Goal: Task Accomplishment & Management: Complete application form

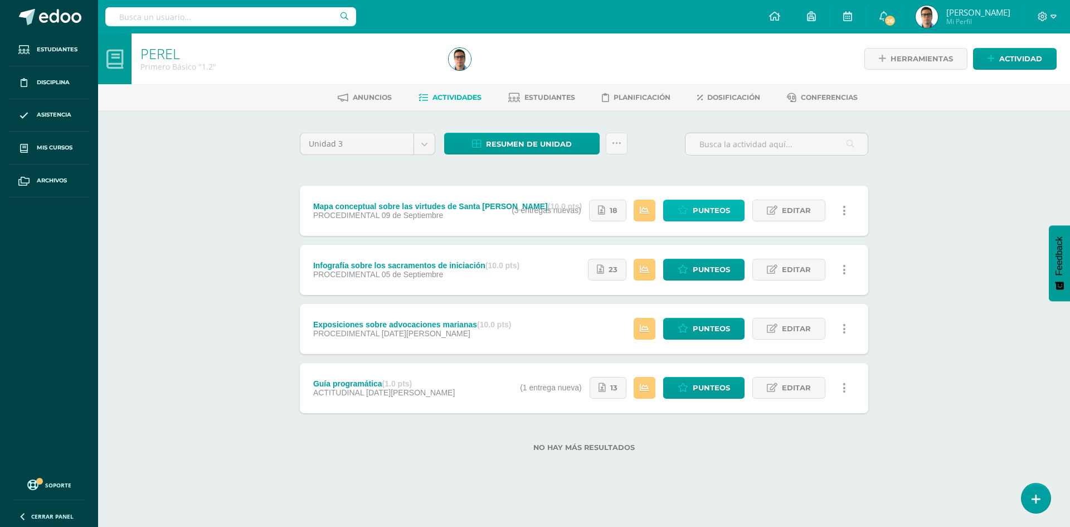
click at [730, 213] on span "Punteos" at bounding box center [711, 210] width 37 height 21
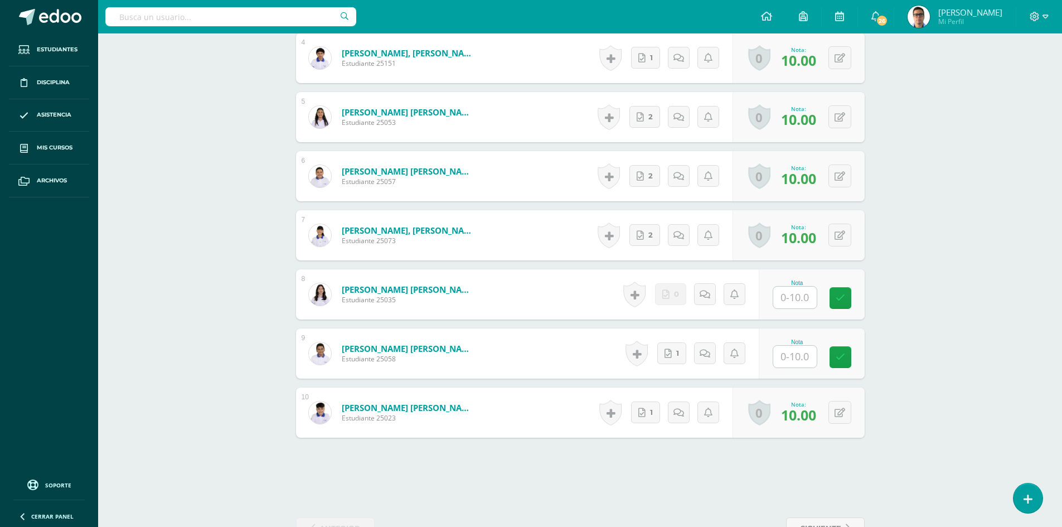
scroll to position [566, 0]
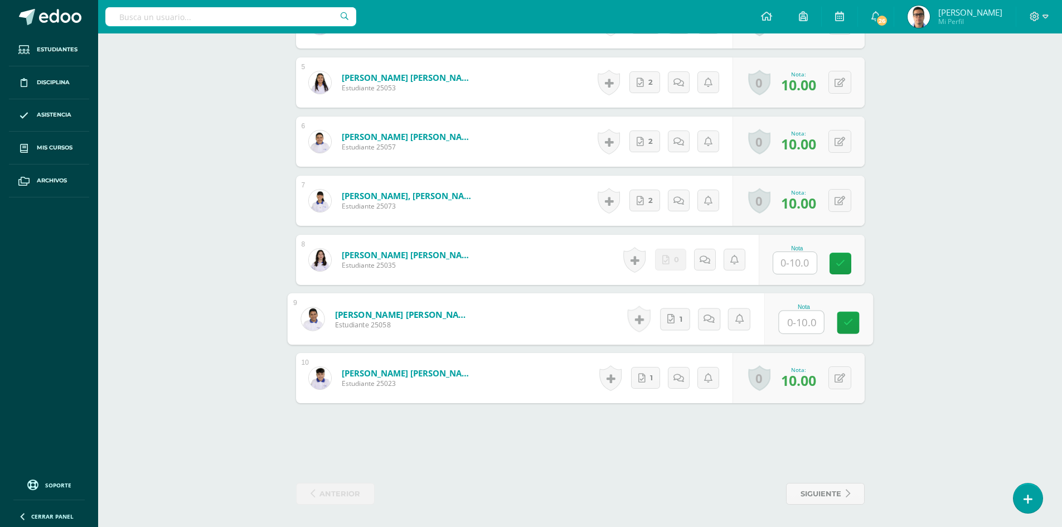
click at [815, 323] on input "text" at bounding box center [801, 322] width 45 height 22
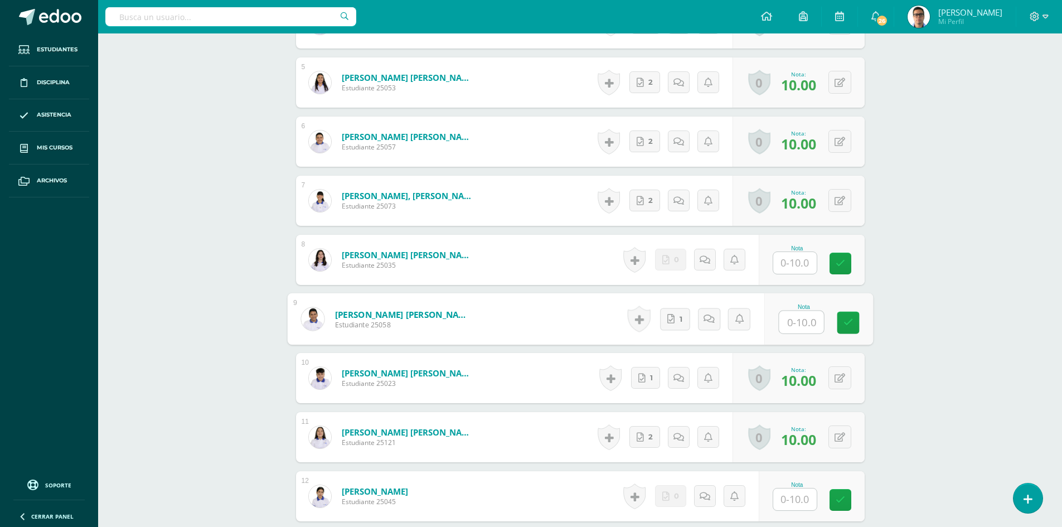
scroll to position [0, 0]
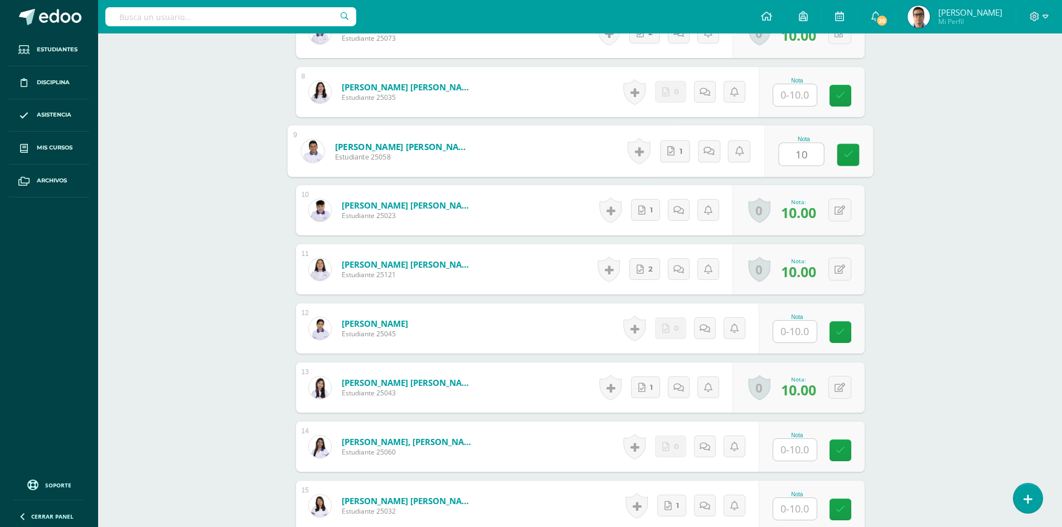
type input "10"
click at [946, 325] on div "PEREL Primero Básico "1.2" Herramientas Detalle de asistencias Actividad Anunci…" at bounding box center [580, 124] width 964 height 1650
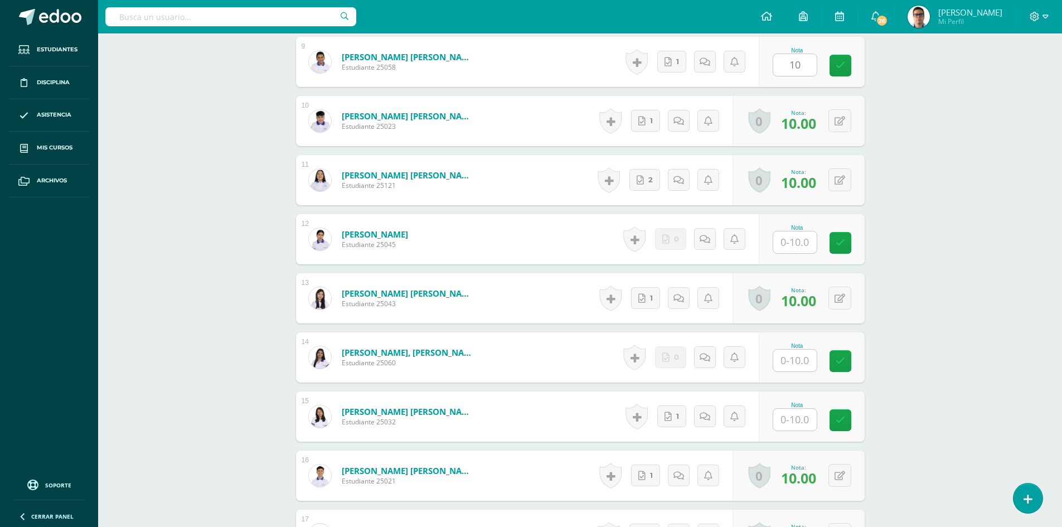
scroll to position [957, 0]
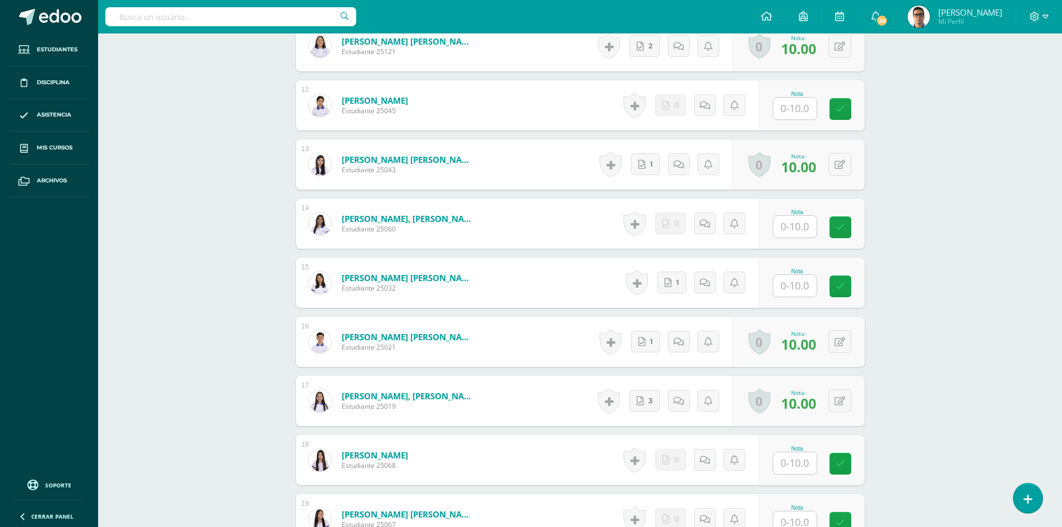
click at [803, 296] on input "text" at bounding box center [794, 286] width 43 height 22
type input "10"
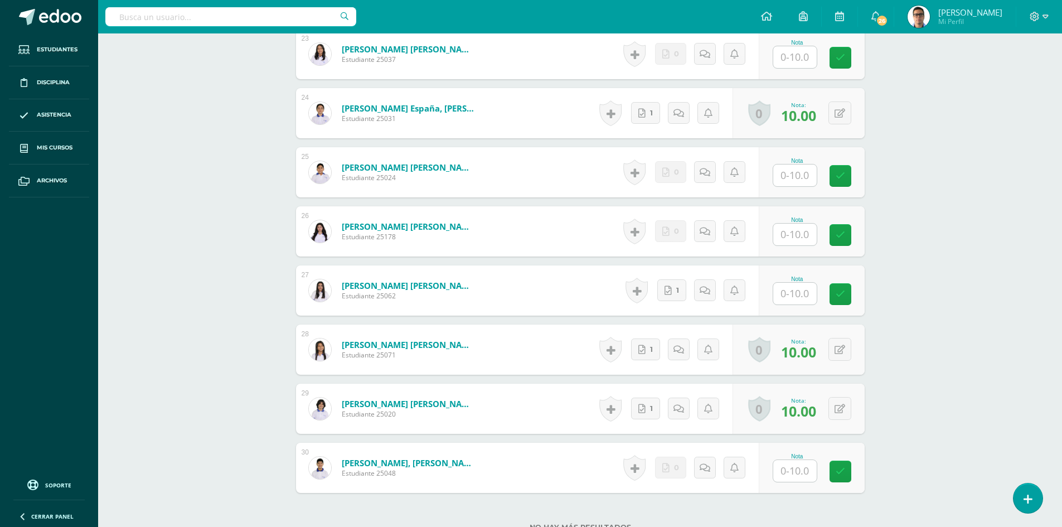
scroll to position [1660, 0]
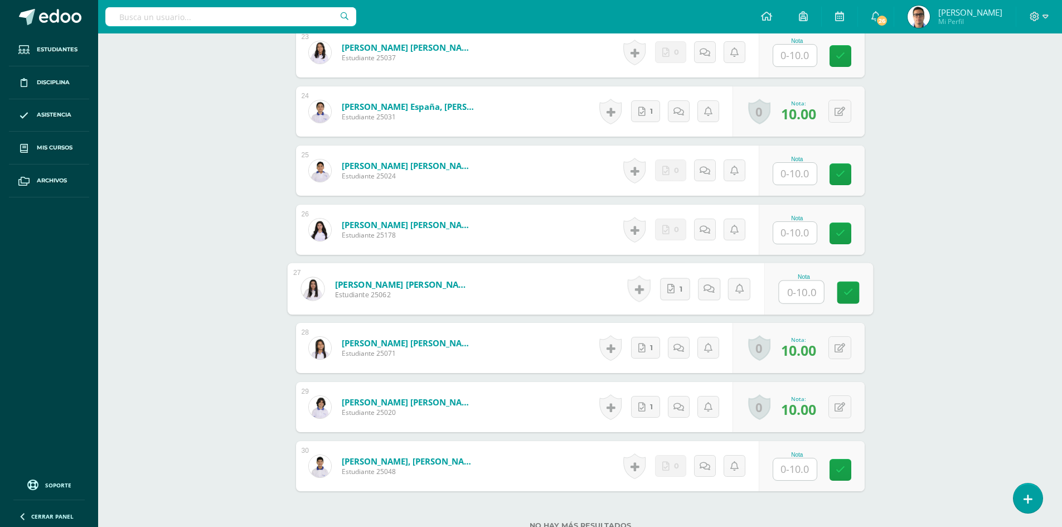
click at [802, 296] on input "text" at bounding box center [801, 292] width 45 height 22
type input "10"
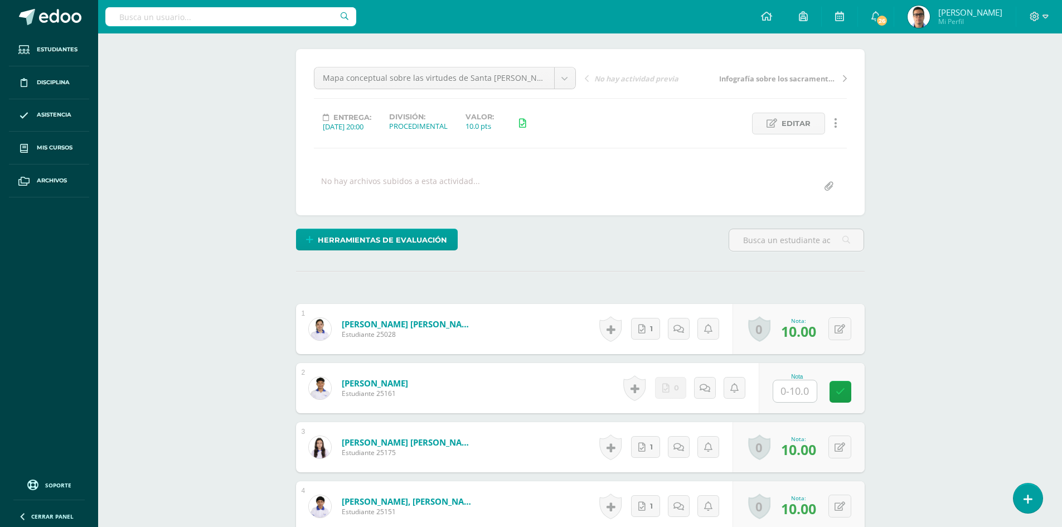
scroll to position [0, 0]
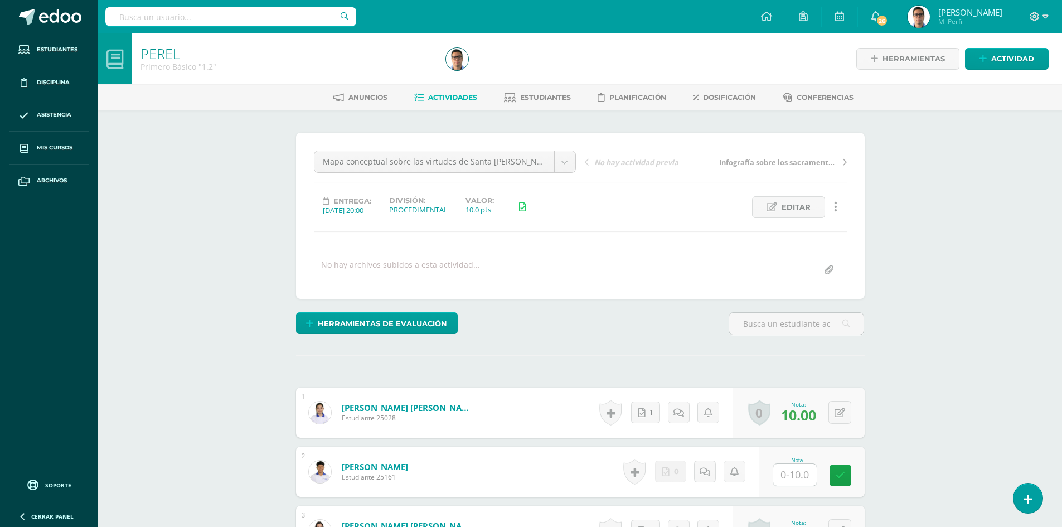
click at [450, 86] on div "Anuncios Actividades Estudiantes Planificación Dosificación Conferencias" at bounding box center [593, 97] width 990 height 26
click at [450, 92] on link "Actividades" at bounding box center [445, 98] width 63 height 18
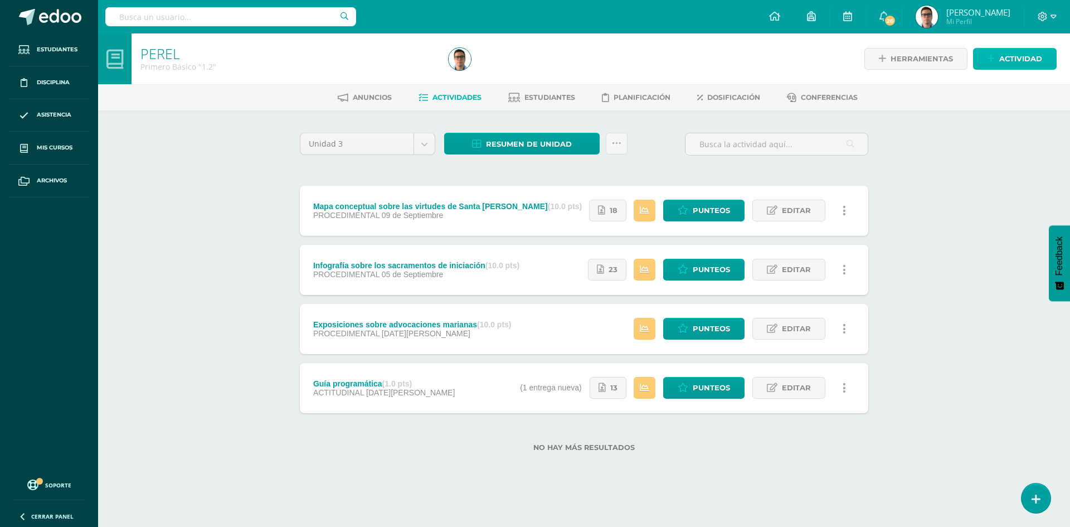
click at [1021, 65] on span "Actividad" at bounding box center [1020, 58] width 43 height 21
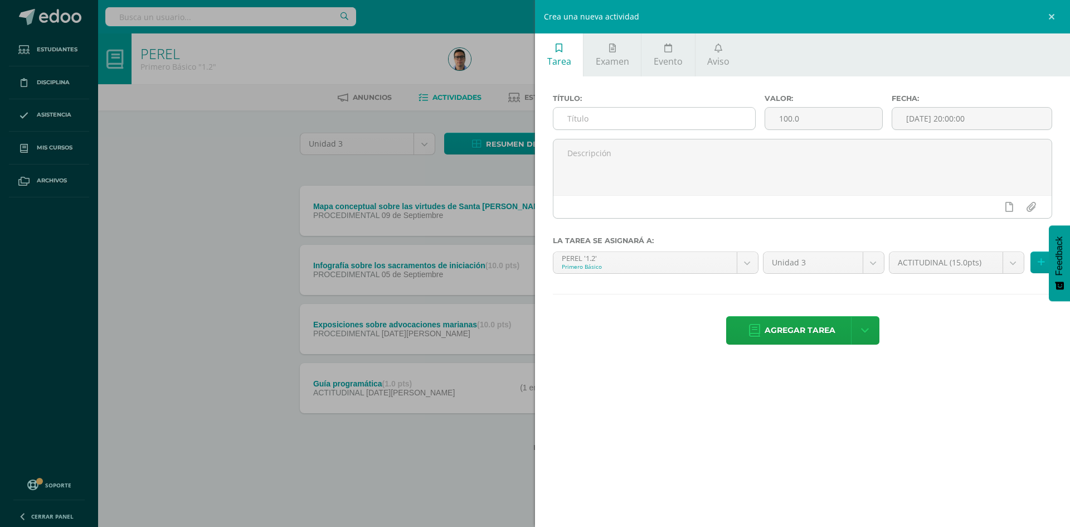
click at [676, 119] on input "text" at bounding box center [654, 119] width 202 height 22
type input "Folleto y cuaderno"
drag, startPoint x: 849, startPoint y: 130, endPoint x: 827, endPoint y: 128, distance: 22.4
click at [827, 128] on div "100.0" at bounding box center [824, 118] width 118 height 23
click at [153, 215] on div "Crea una nueva actividad Tarea Examen Evento Aviso Título: Folleto y cuaderno V…" at bounding box center [535, 263] width 1070 height 527
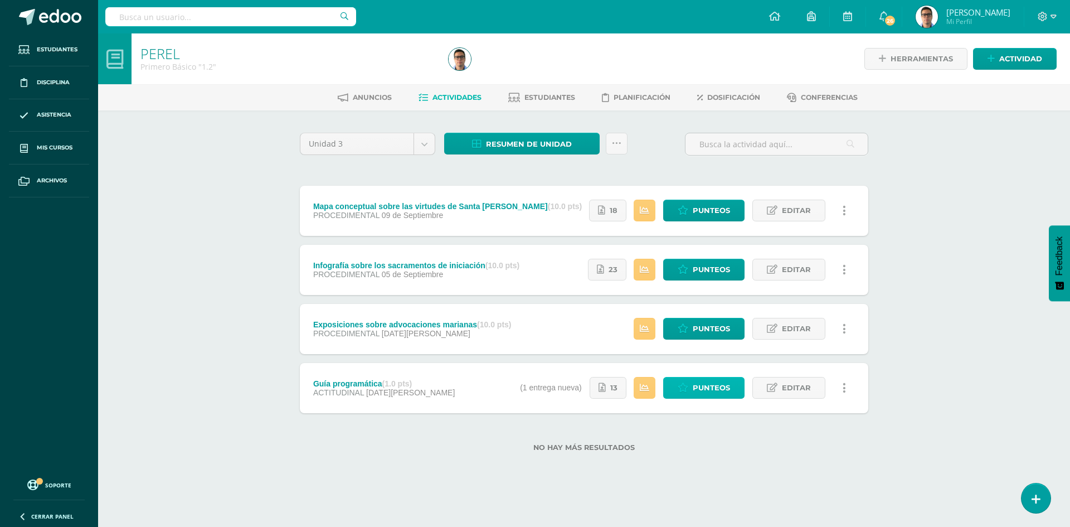
click at [677, 387] on link "Punteos" at bounding box center [703, 388] width 81 height 22
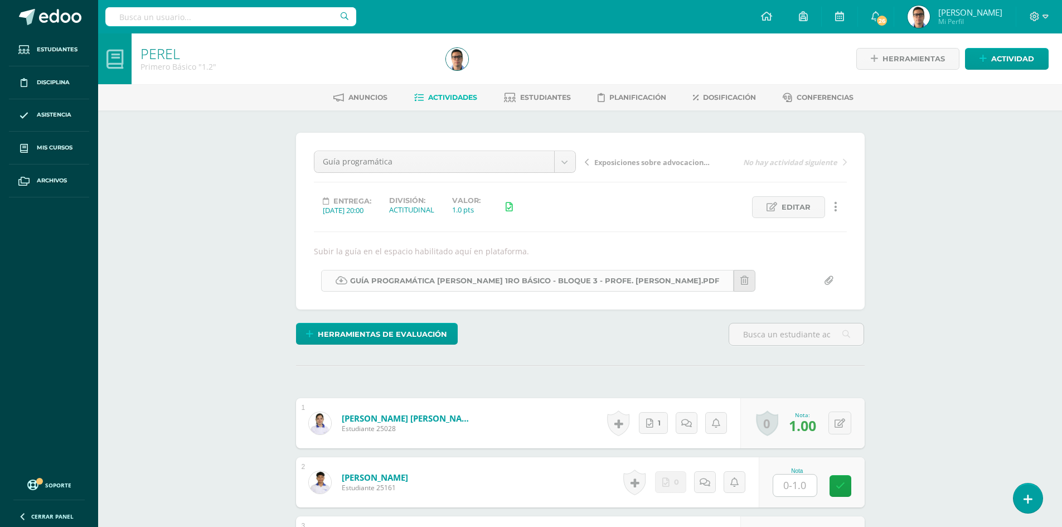
scroll to position [1, 0]
click at [438, 105] on link "Actividades" at bounding box center [445, 97] width 63 height 18
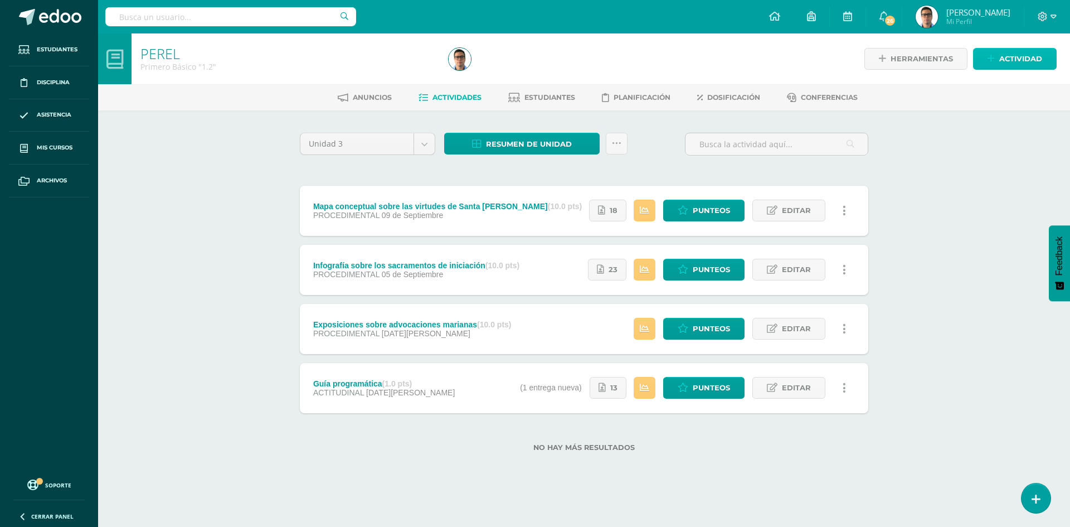
click at [989, 57] on icon at bounding box center [991, 58] width 7 height 9
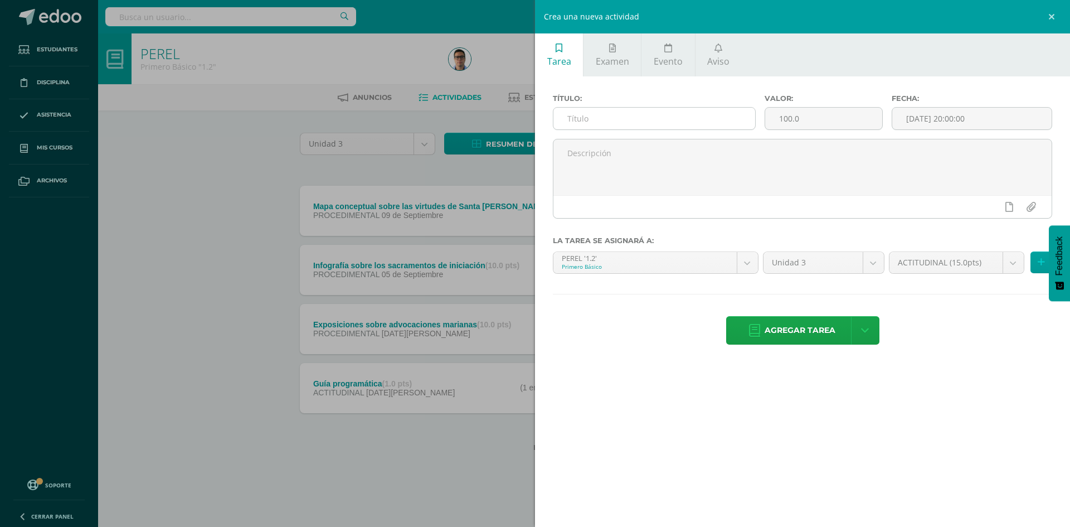
click at [735, 123] on input "text" at bounding box center [654, 119] width 202 height 22
type input "Folleto y cuaderno"
click at [813, 114] on input "100.0" at bounding box center [823, 119] width 117 height 22
type input "10"
click at [983, 120] on input "[DATE] 20:00:00" at bounding box center [971, 119] width 159 height 22
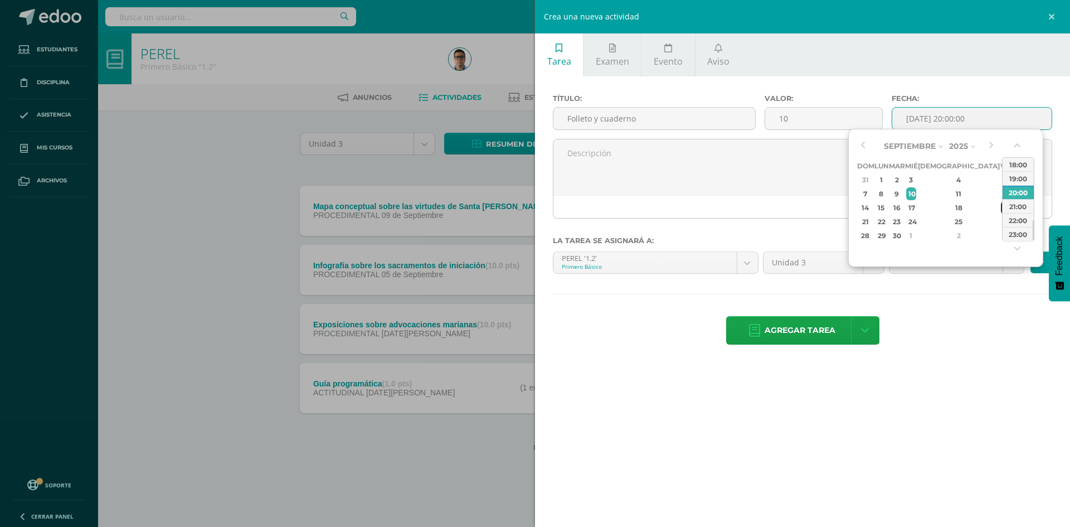
click at [1001, 203] on div "19" at bounding box center [1006, 207] width 10 height 13
type input "2025-09-19 20:00"
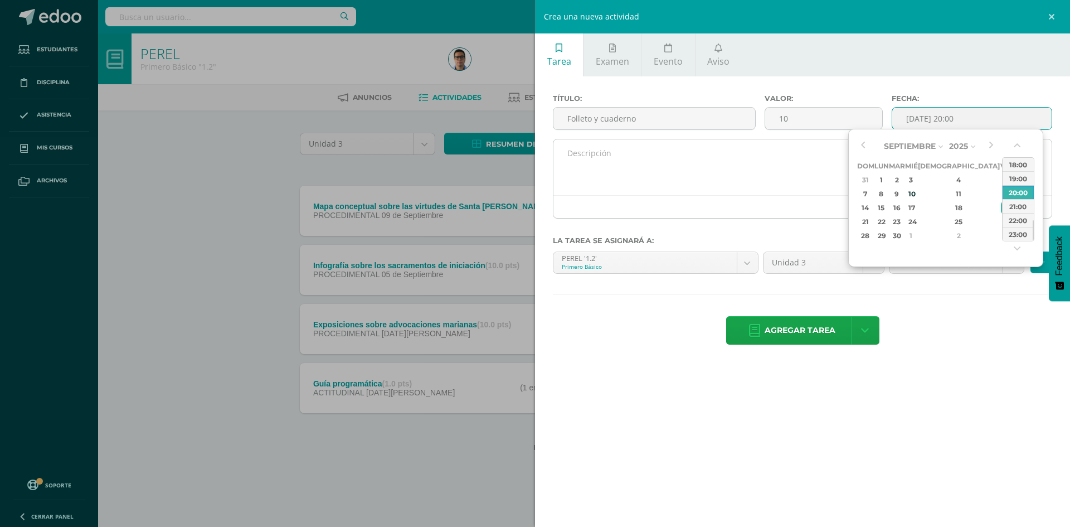
click at [816, 169] on textarea at bounding box center [802, 167] width 498 height 56
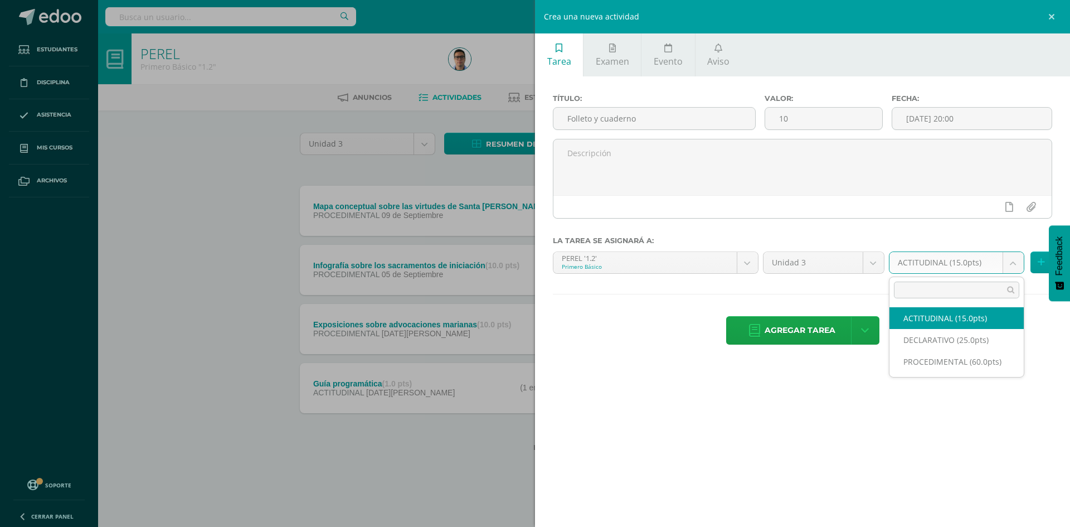
click at [919, 264] on body "Estudiantes Disciplina Asistencia Mis cursos Archivos Soporte Ayuda Reportar un…" at bounding box center [535, 243] width 1070 height 487
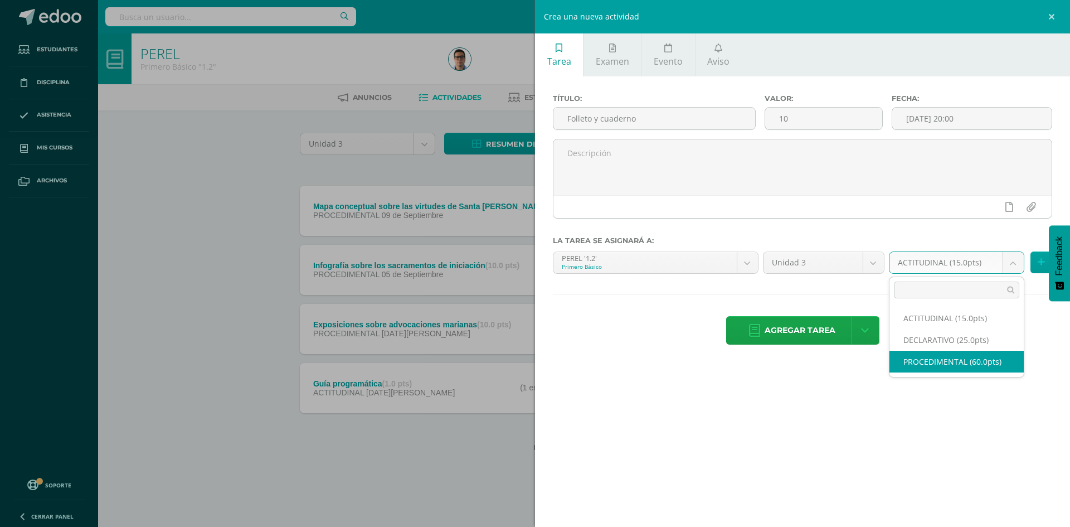
select select "32752"
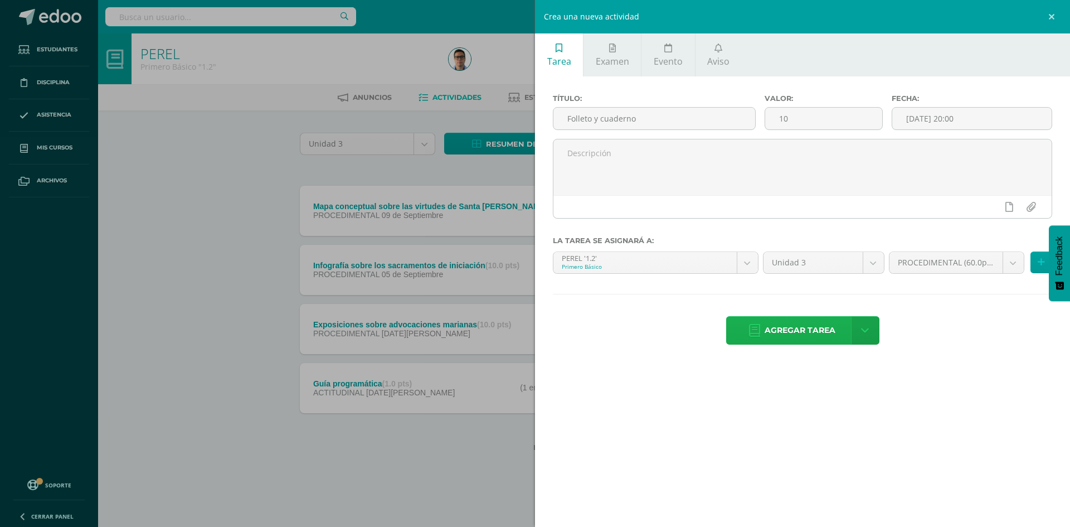
click at [816, 325] on span "Agregar tarea" at bounding box center [800, 330] width 71 height 27
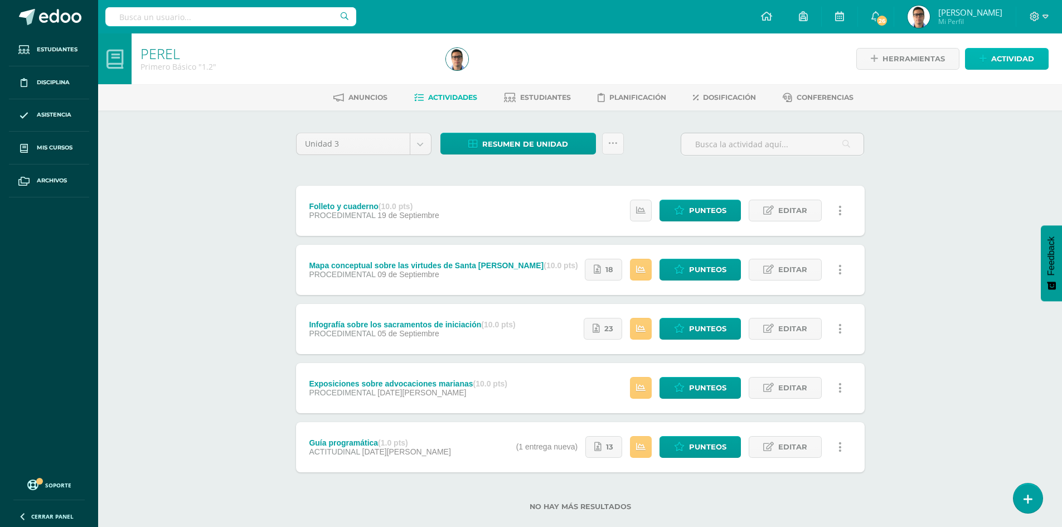
click at [990, 56] on link "Actividad" at bounding box center [1007, 59] width 84 height 22
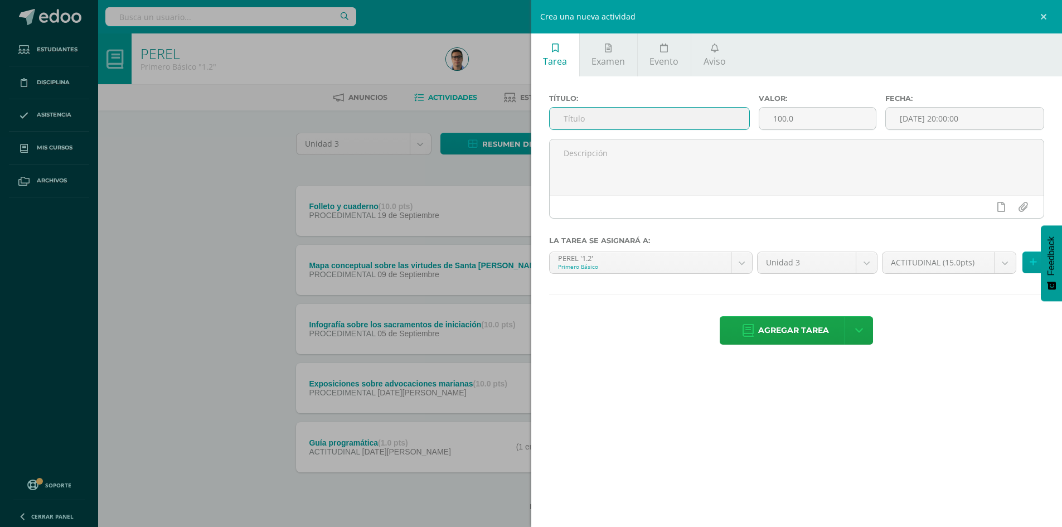
click at [616, 115] on input "text" at bounding box center [650, 119] width 200 height 22
type input "Corona de Adviento"
click at [851, 114] on input "100.0" at bounding box center [817, 119] width 116 height 22
type input "10"
click at [997, 118] on input "[DATE] 20:00:00" at bounding box center [965, 119] width 158 height 22
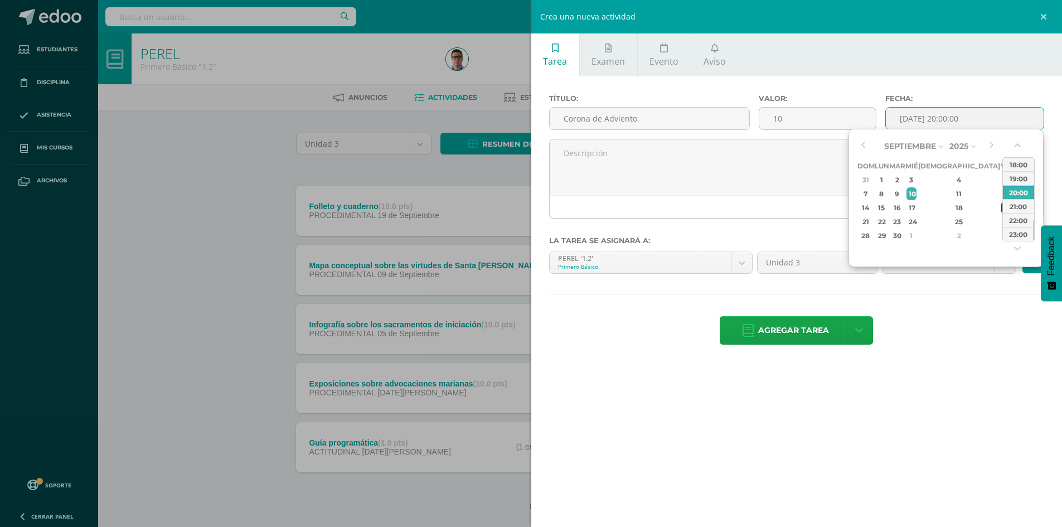
click at [1001, 213] on div "19" at bounding box center [1006, 207] width 10 height 13
type input "[DATE] 20:00"
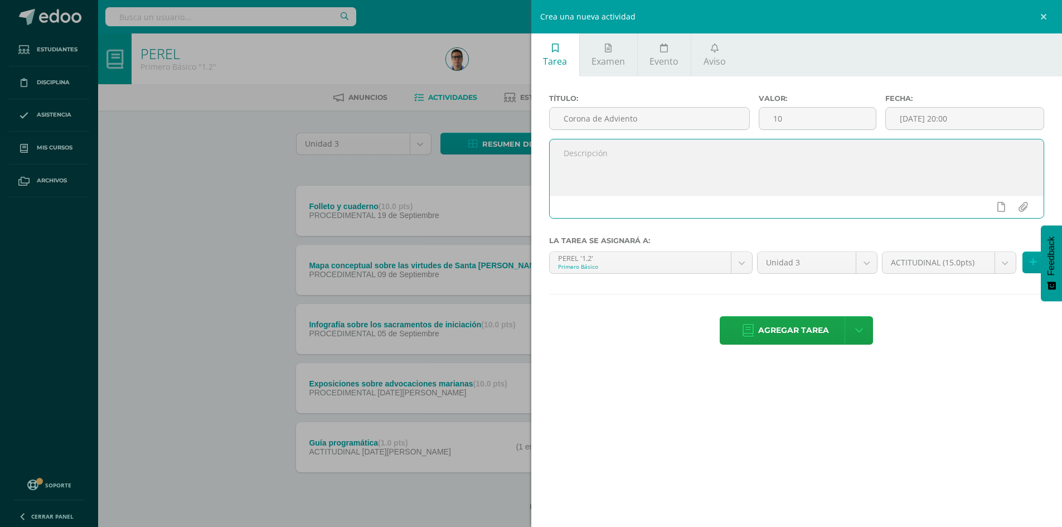
click at [729, 161] on textarea at bounding box center [797, 167] width 494 height 56
click at [939, 276] on div "ACTITUDINAL (15.0pts) ACTITUDINAL (15.0pts) DECLARATIVO (25.0pts) PROCEDIMENTAL…" at bounding box center [963, 266] width 167 height 31
click at [933, 273] on body "Tarea asignada exitosamente Estudiantes Disciplina Asistencia Mis cursos Archiv…" at bounding box center [531, 273] width 1062 height 546
click at [916, 263] on body "Tarea asignada exitosamente Estudiantes Disciplina Asistencia Mis cursos Archiv…" at bounding box center [531, 273] width 1062 height 546
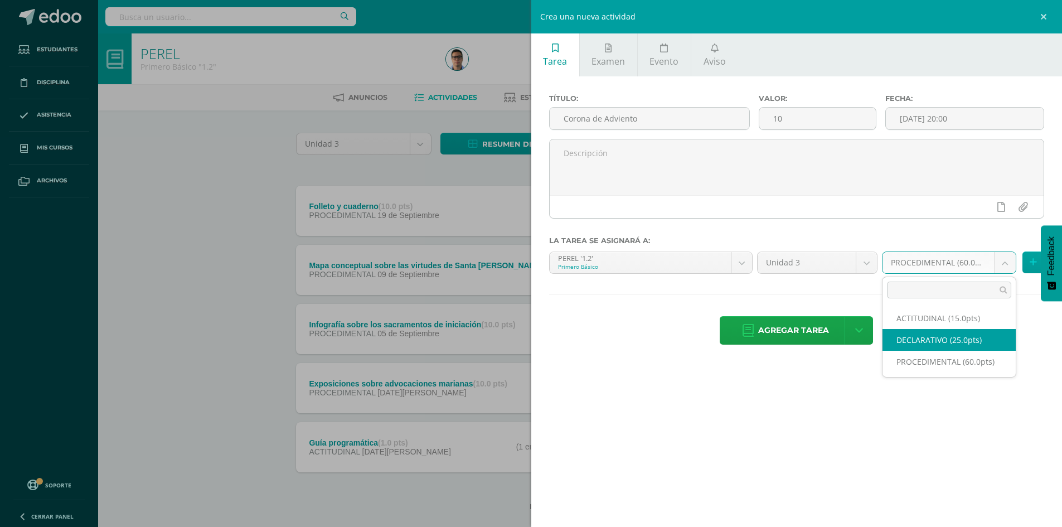
select select "32751"
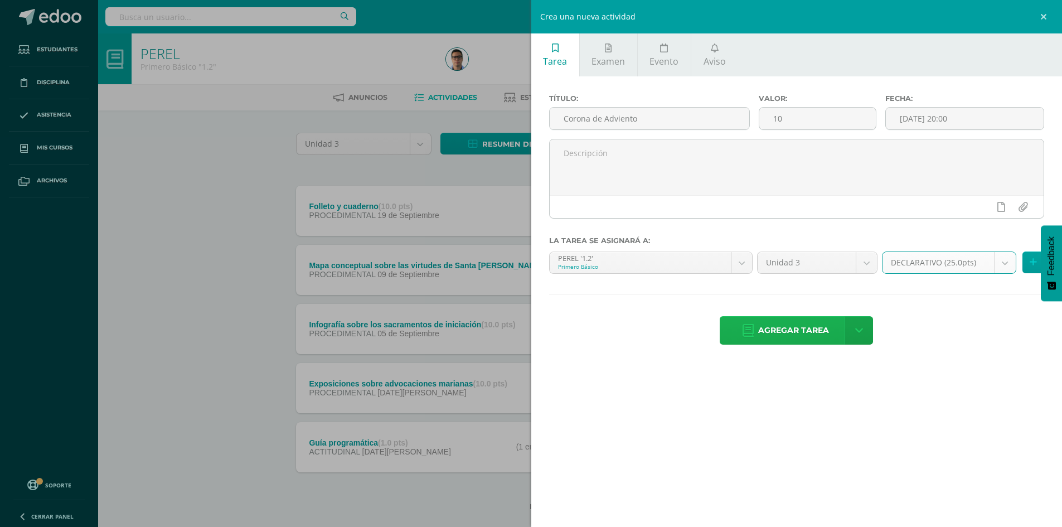
click at [793, 326] on span "Agregar tarea" at bounding box center [793, 330] width 71 height 27
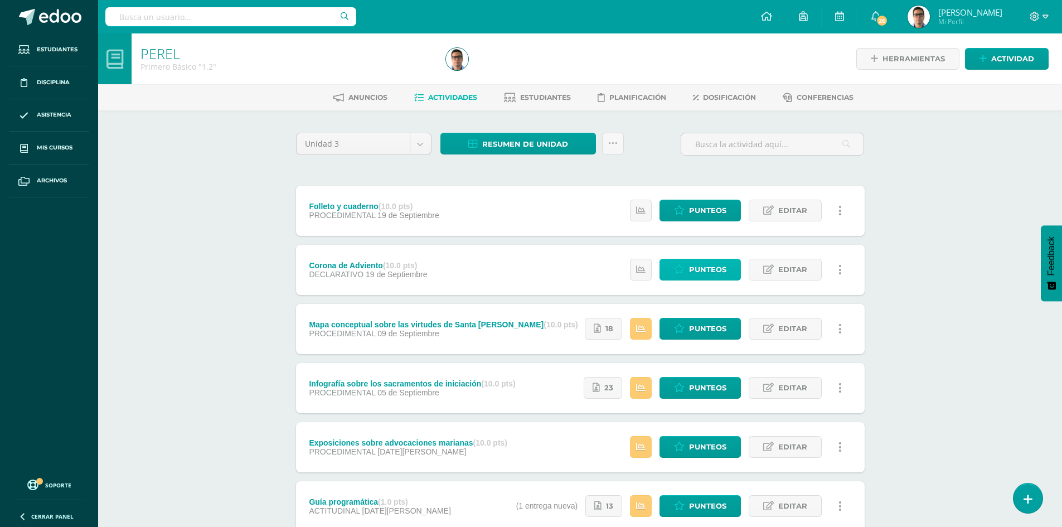
click at [699, 276] on span "Punteos" at bounding box center [707, 269] width 37 height 21
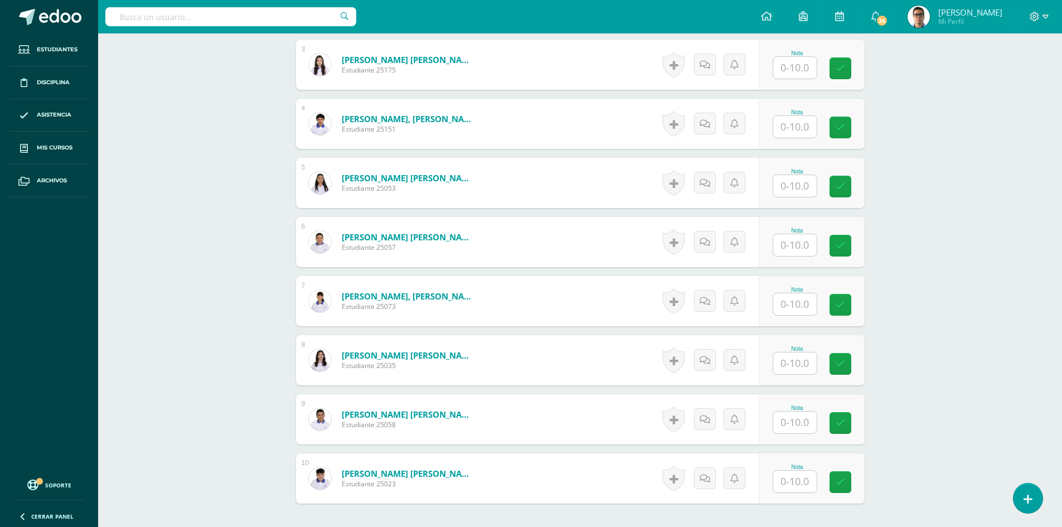
scroll to position [446, 0]
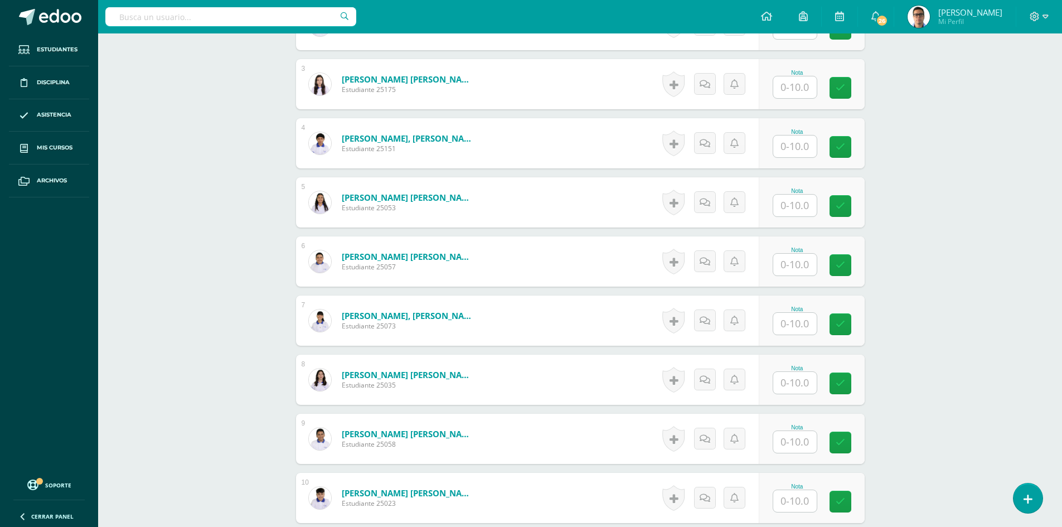
click at [806, 331] on input "text" at bounding box center [794, 324] width 43 height 22
type input "10"
click at [932, 278] on div "[PERSON_NAME] Primero Básico "1.2" Herramientas Detalle de asistencias Activida…" at bounding box center [580, 117] width 964 height 1060
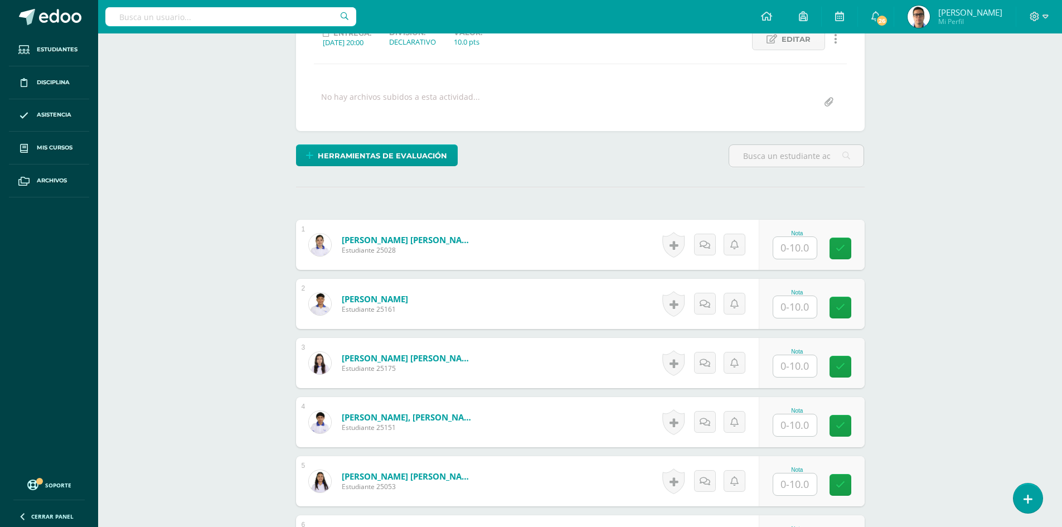
scroll to position [168, 0]
click at [799, 312] on input "text" at bounding box center [794, 306] width 43 height 22
type input "10"
click at [837, 305] on icon at bounding box center [840, 306] width 9 height 9
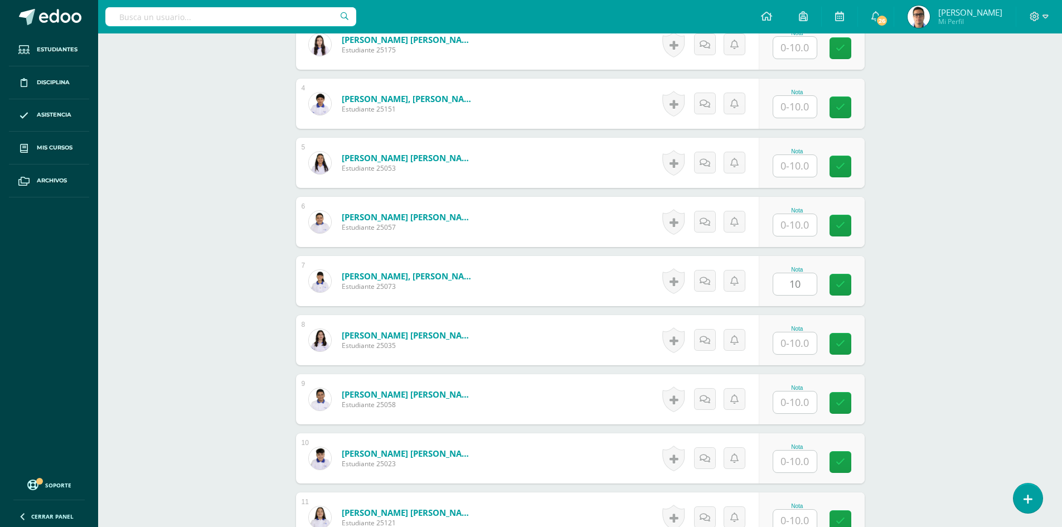
scroll to position [559, 0]
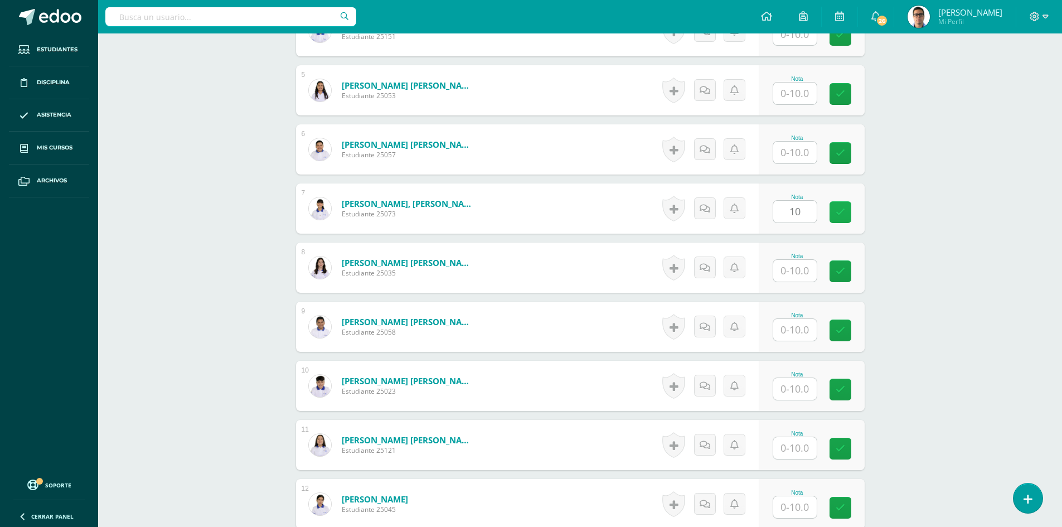
click at [839, 213] on icon at bounding box center [840, 211] width 9 height 9
click at [997, 322] on div "[PERSON_NAME] Primero Básico "1.2" Herramientas Detalle de asistencias Activida…" at bounding box center [580, 300] width 964 height 1650
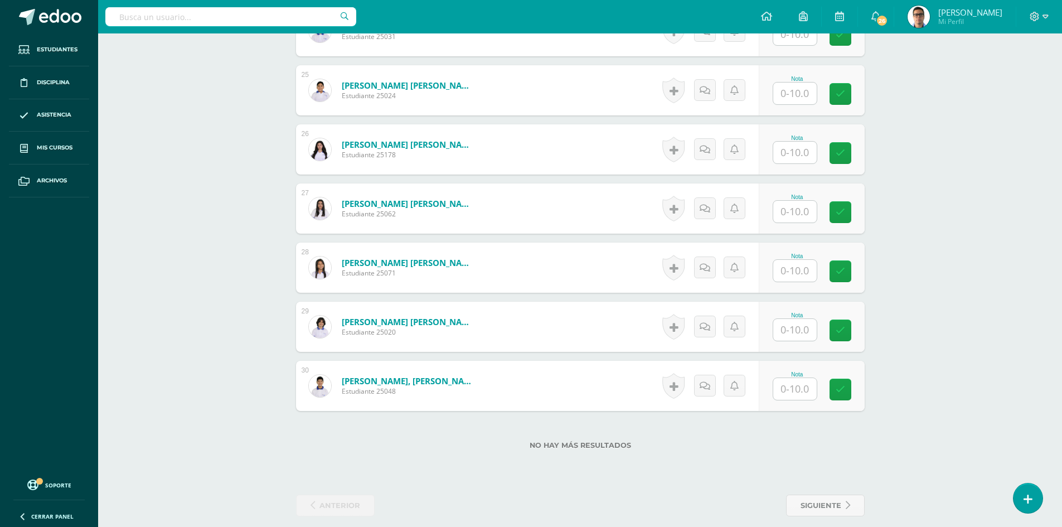
scroll to position [1752, 0]
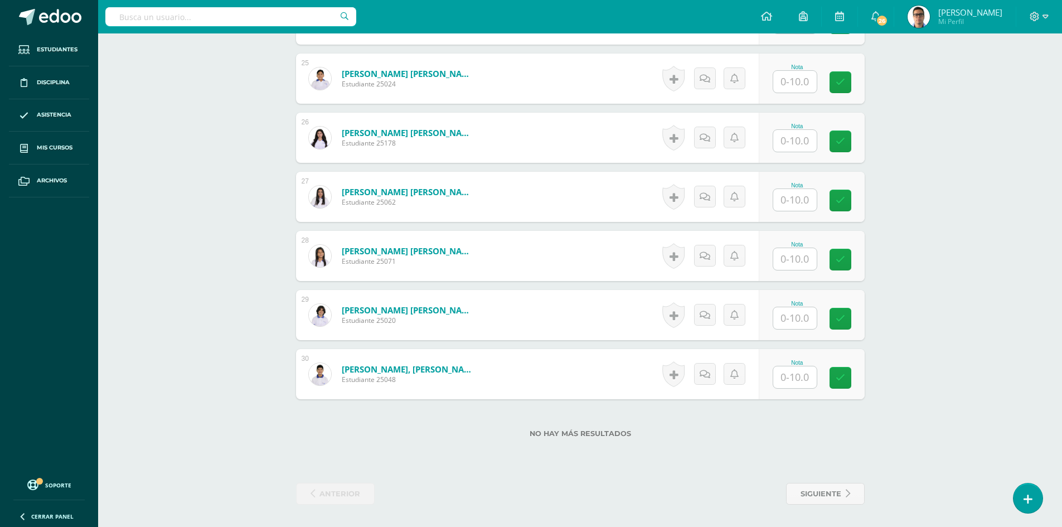
click at [792, 326] on input "text" at bounding box center [794, 318] width 43 height 22
type input "8"
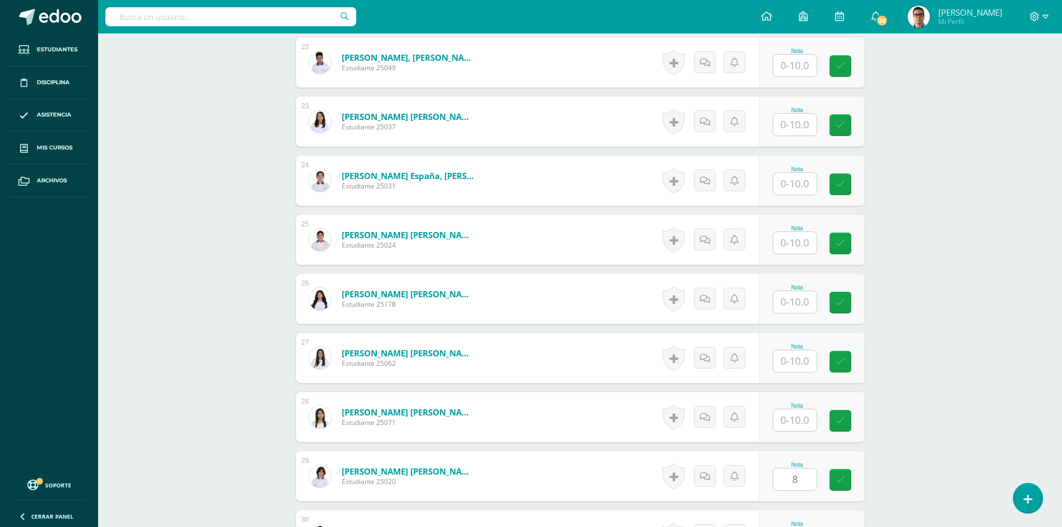
scroll to position [1585, 0]
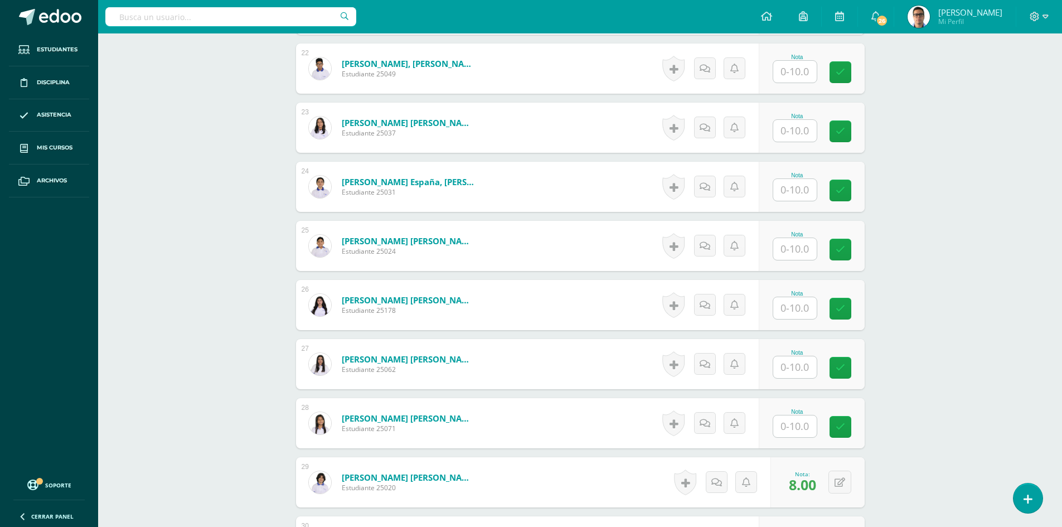
click at [808, 195] on input "text" at bounding box center [794, 190] width 43 height 22
type input "8"
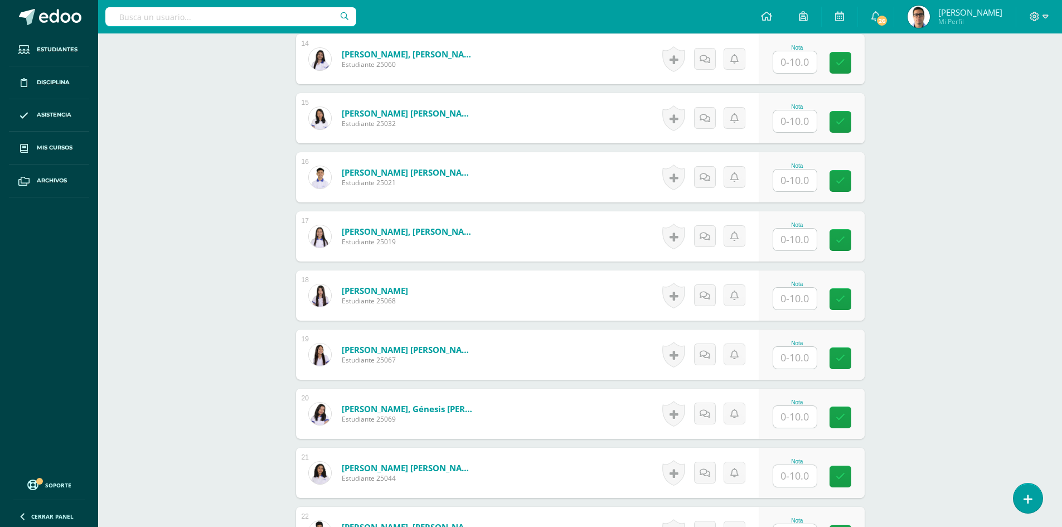
scroll to position [1083, 0]
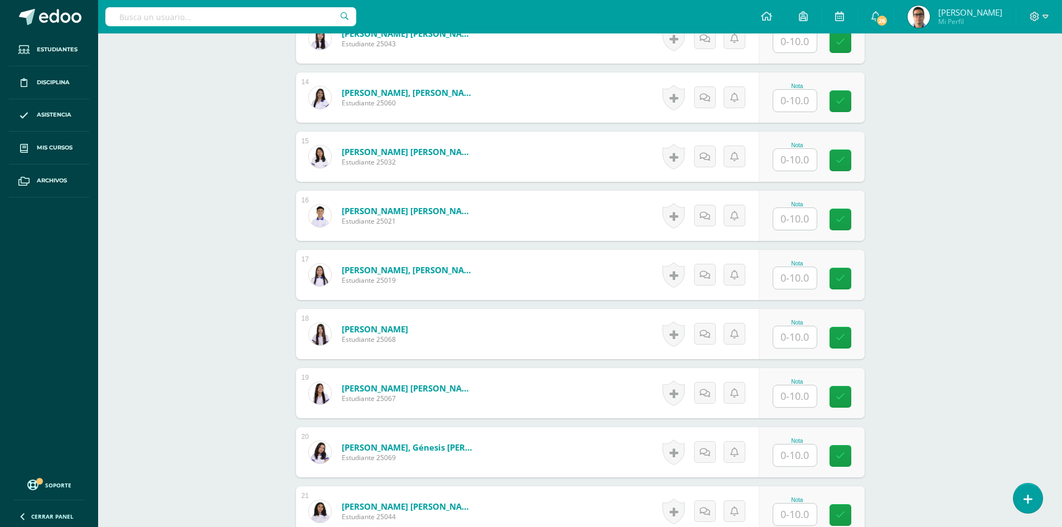
click at [789, 98] on input "text" at bounding box center [794, 101] width 43 height 22
type input "10"
click at [979, 142] on div "[PERSON_NAME] Primero Básico "1.2" Herramientas Detalle de asistencias Activida…" at bounding box center [580, 72] width 964 height 2245
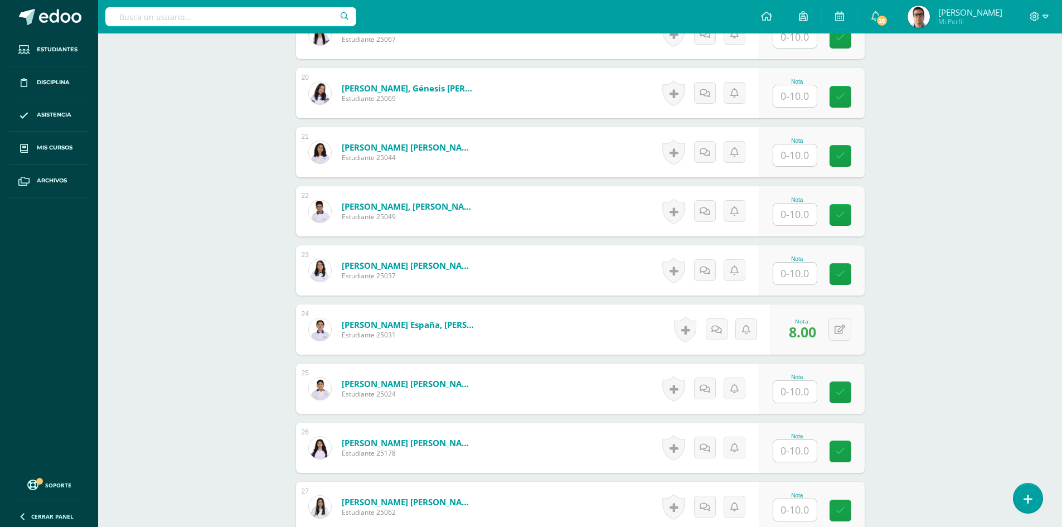
scroll to position [1585, 0]
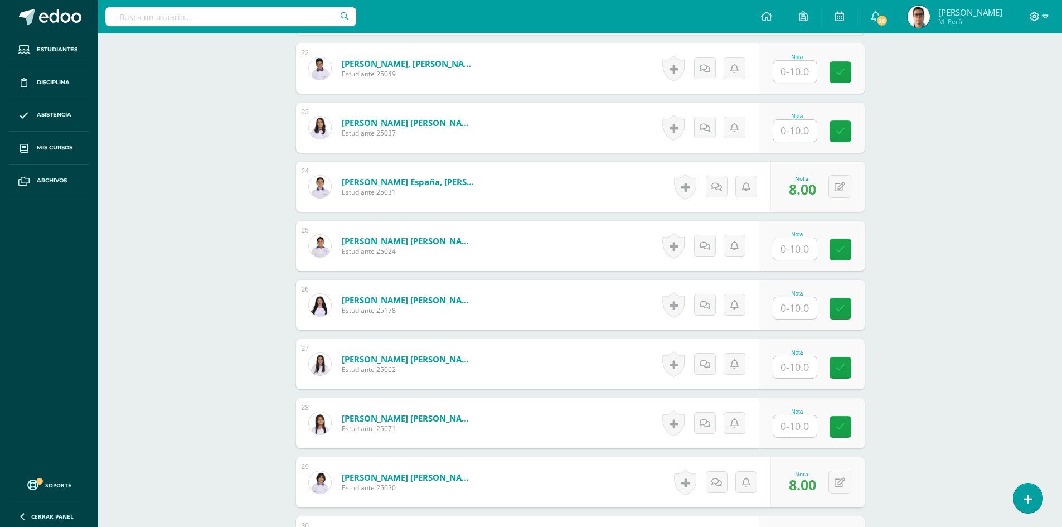
click at [802, 415] on div at bounding box center [795, 426] width 45 height 23
click at [801, 423] on input "text" at bounding box center [794, 426] width 43 height 22
type input "10"
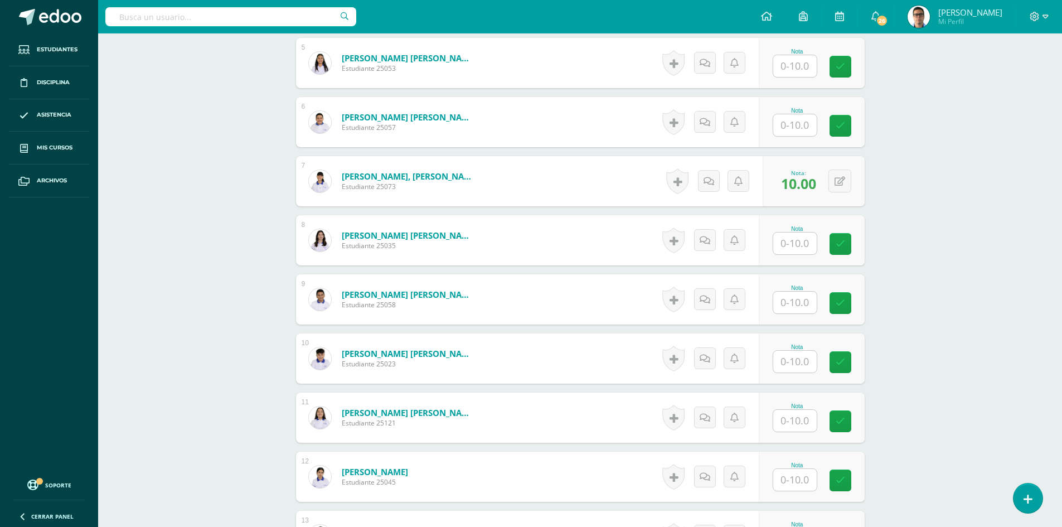
scroll to position [581, 0]
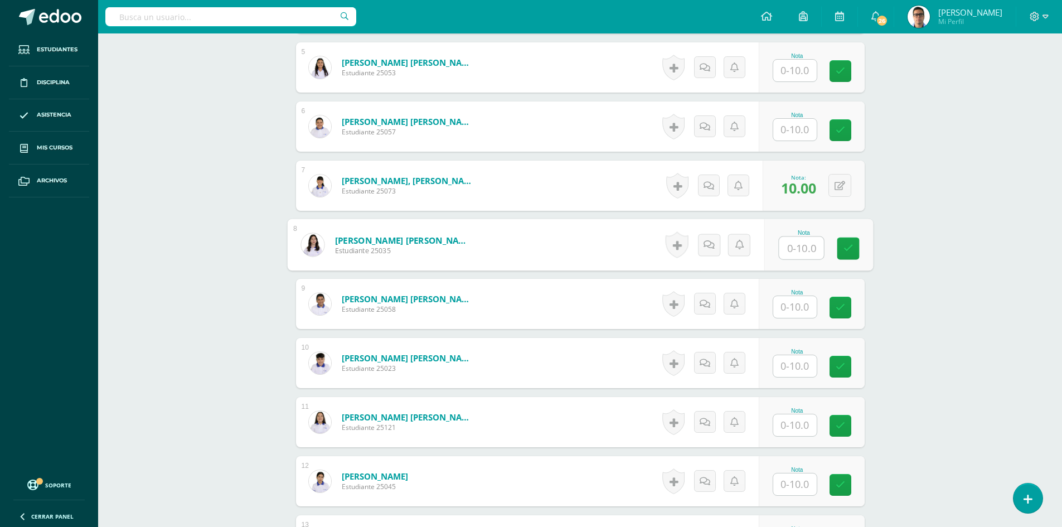
click at [808, 253] on input "text" at bounding box center [801, 248] width 45 height 22
type input "10"
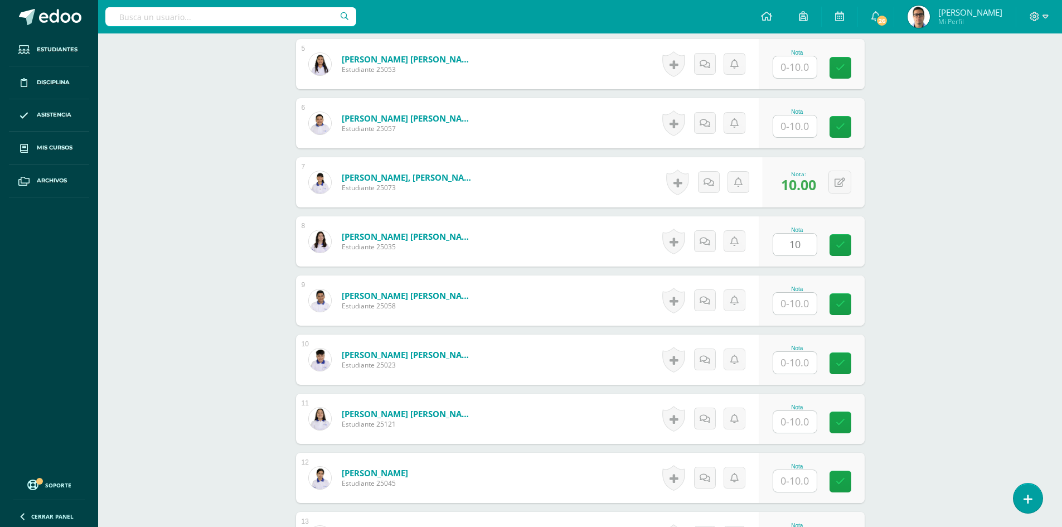
scroll to position [693, 0]
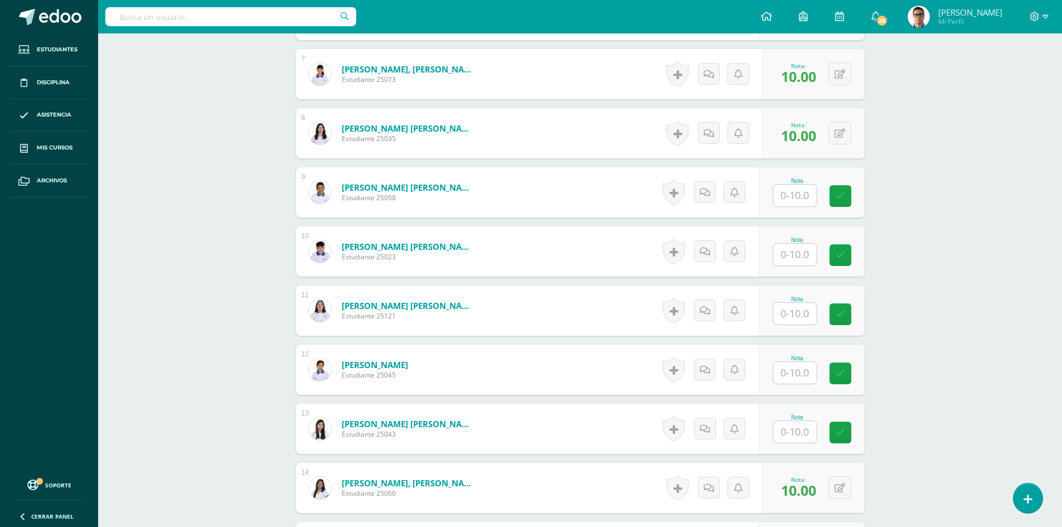
click at [810, 431] on input "text" at bounding box center [794, 432] width 43 height 22
type input "10"
click at [966, 391] on div "[PERSON_NAME] Primero Básico "1.2" Herramientas Detalle de asistencias Activida…" at bounding box center [580, 463] width 964 height 2245
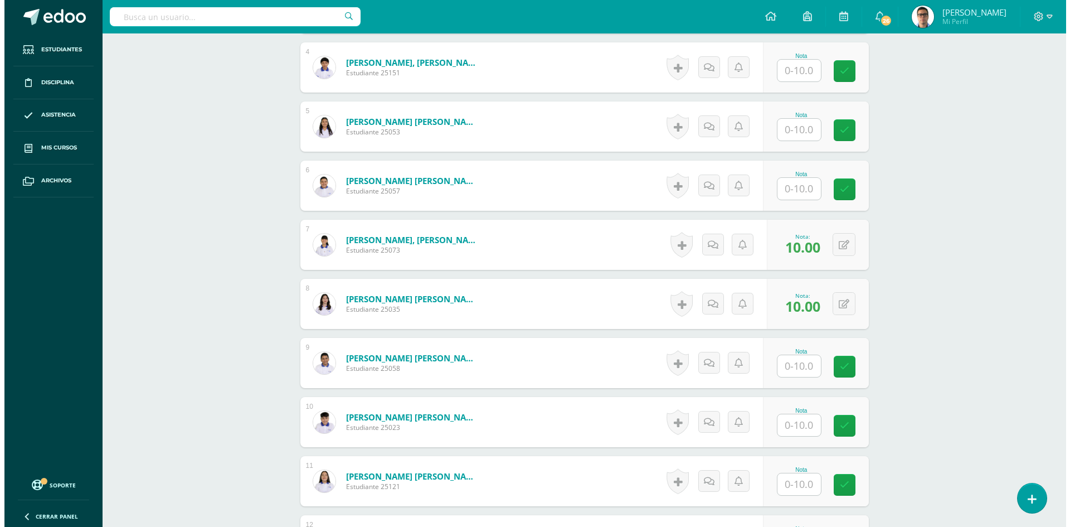
scroll to position [526, 0]
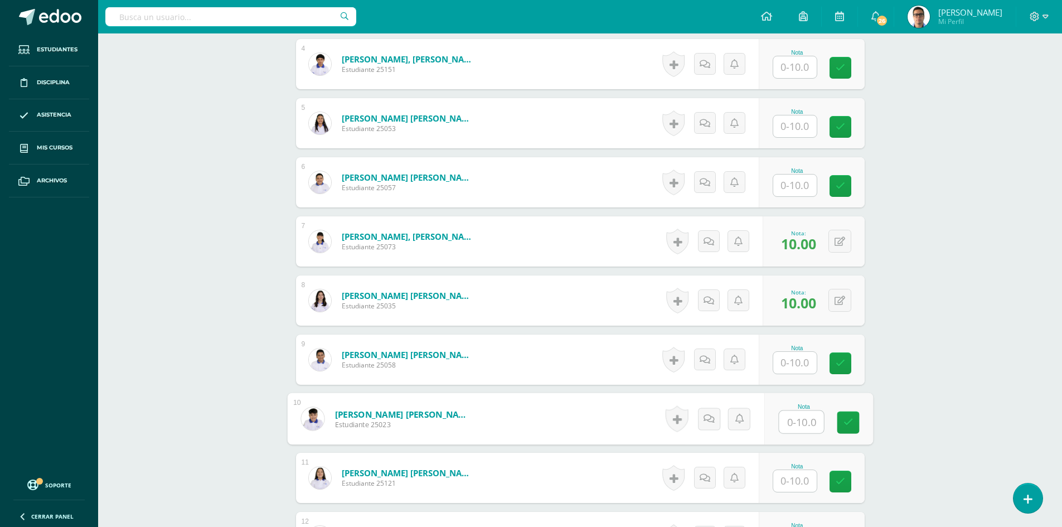
click at [803, 421] on input "text" at bounding box center [801, 422] width 45 height 22
type input "10"
click at [670, 425] on link at bounding box center [673, 419] width 22 height 26
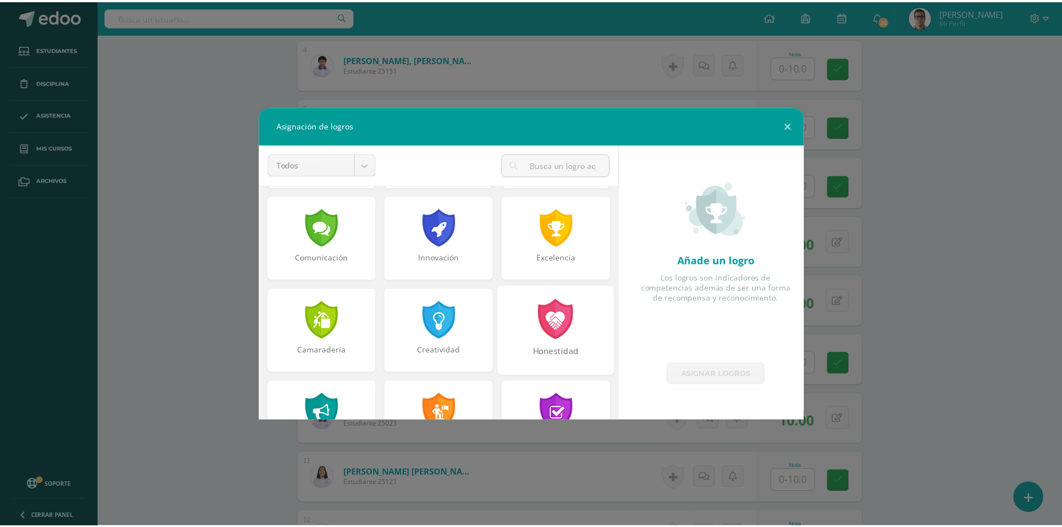
scroll to position [279, 0]
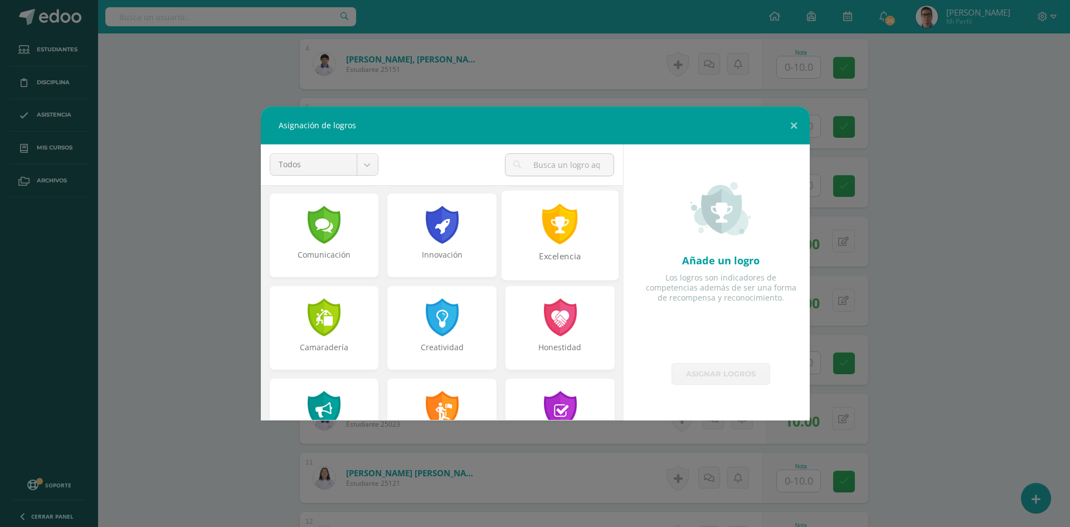
click at [540, 264] on div "Excelencia" at bounding box center [560, 262] width 115 height 24
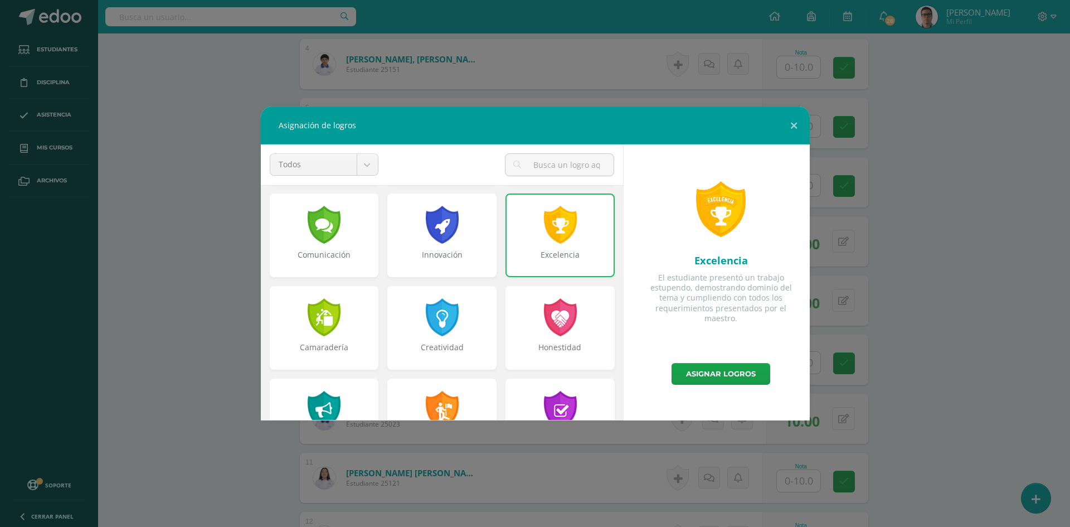
click at [735, 390] on div "Excelencia El estudiante presentó un trabajo estupendo, demostrando dominio del…" at bounding box center [721, 282] width 186 height 276
click at [735, 379] on link "Asignar logros" at bounding box center [721, 374] width 99 height 22
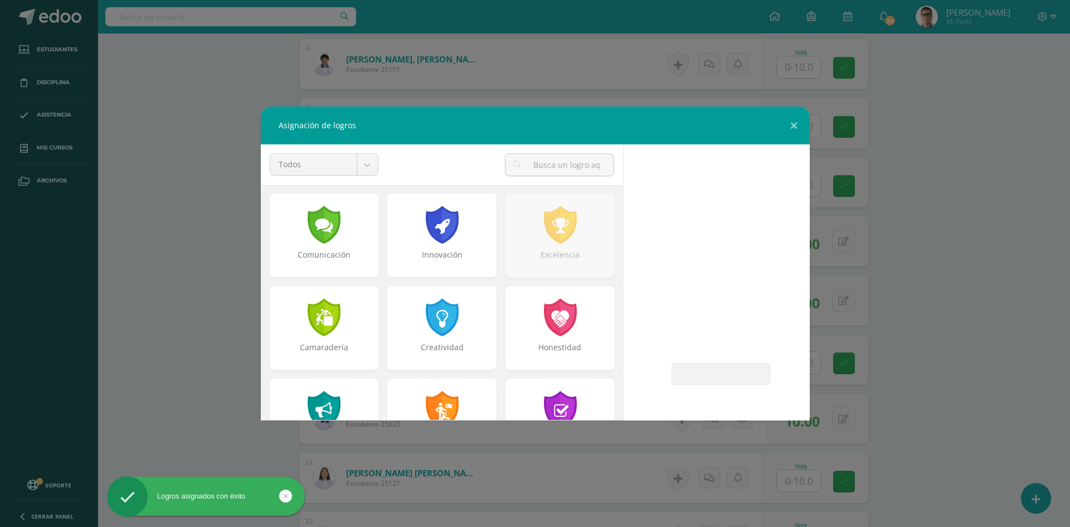
click at [908, 318] on div "Asignación de logros Todos Todos Respeto Pasión Trabajo original Autosuficienci…" at bounding box center [534, 263] width 1061 height 314
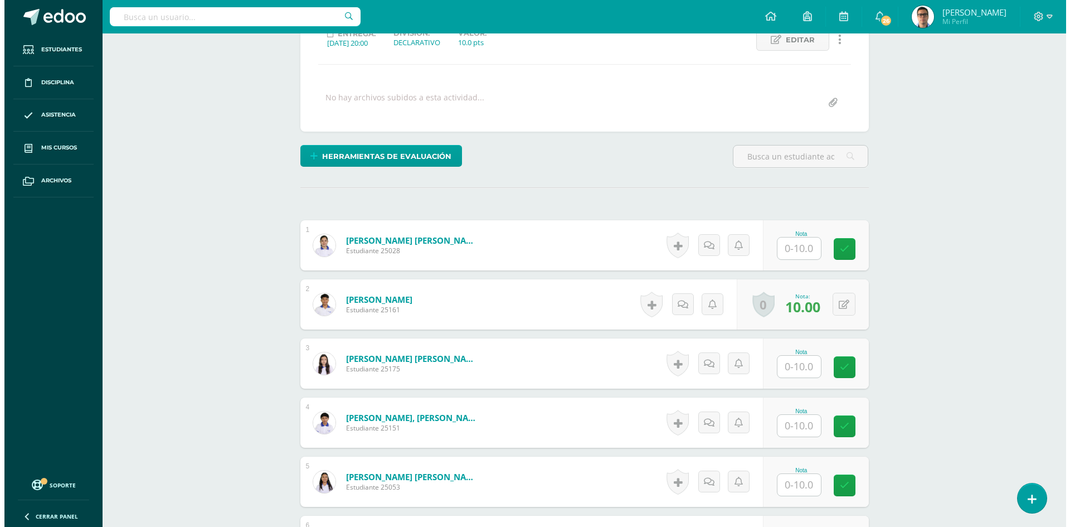
scroll to position [168, 0]
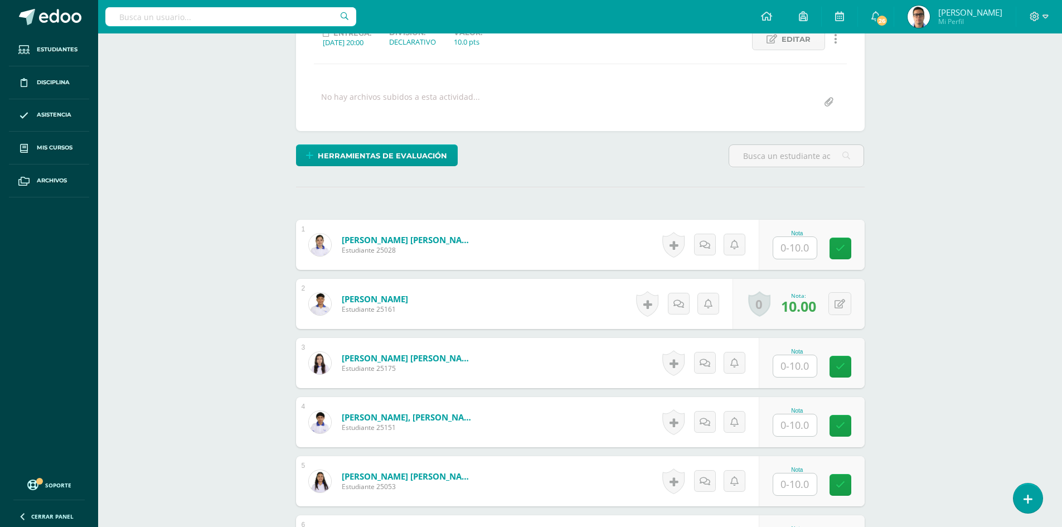
click at [782, 242] on input "text" at bounding box center [794, 248] width 43 height 22
type input "10"
click at [906, 202] on div "[PERSON_NAME] Primero Básico "1.2" Herramientas Detalle de asistencias Activida…" at bounding box center [580, 400] width 964 height 1069
click at [678, 246] on link at bounding box center [677, 245] width 22 height 26
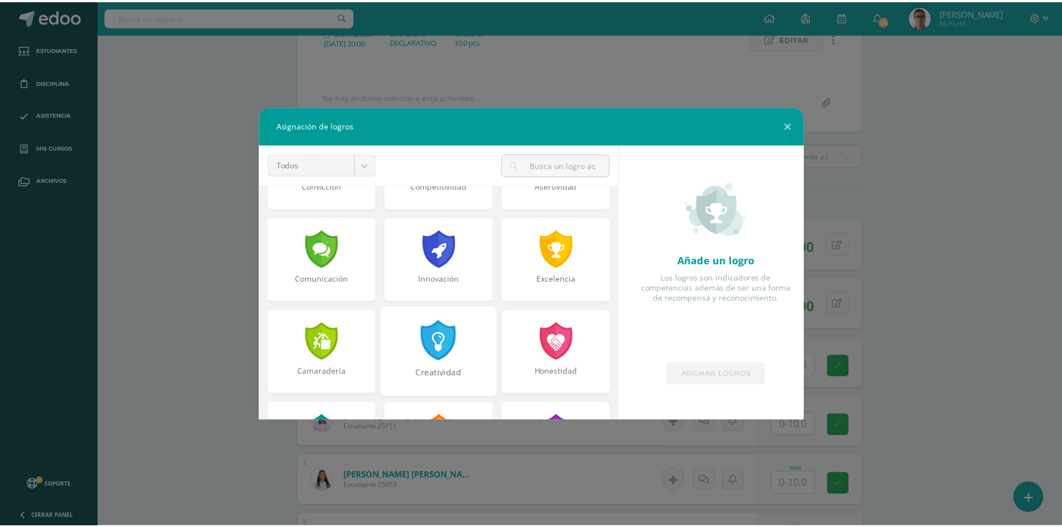
scroll to position [334, 0]
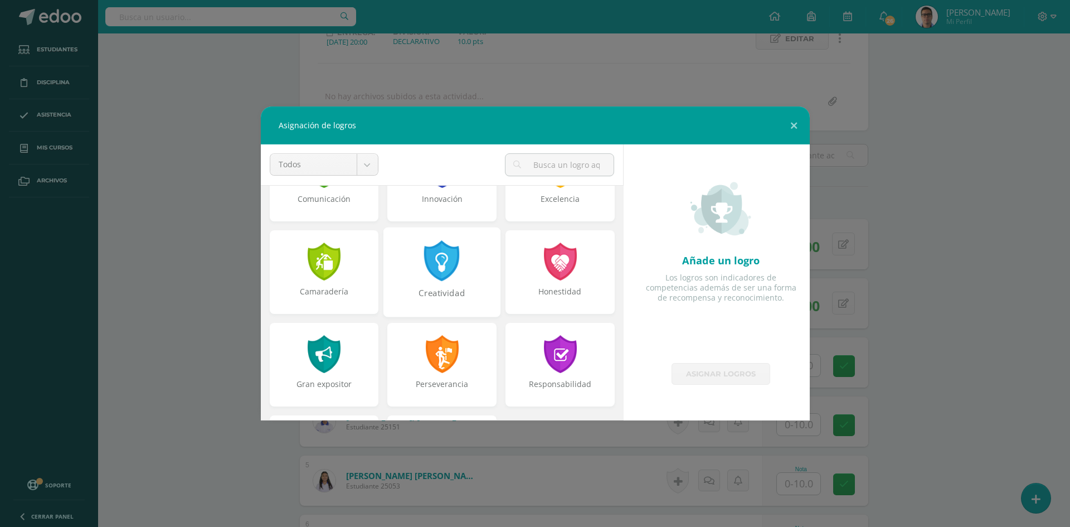
click at [433, 302] on div "Creatividad" at bounding box center [442, 299] width 115 height 24
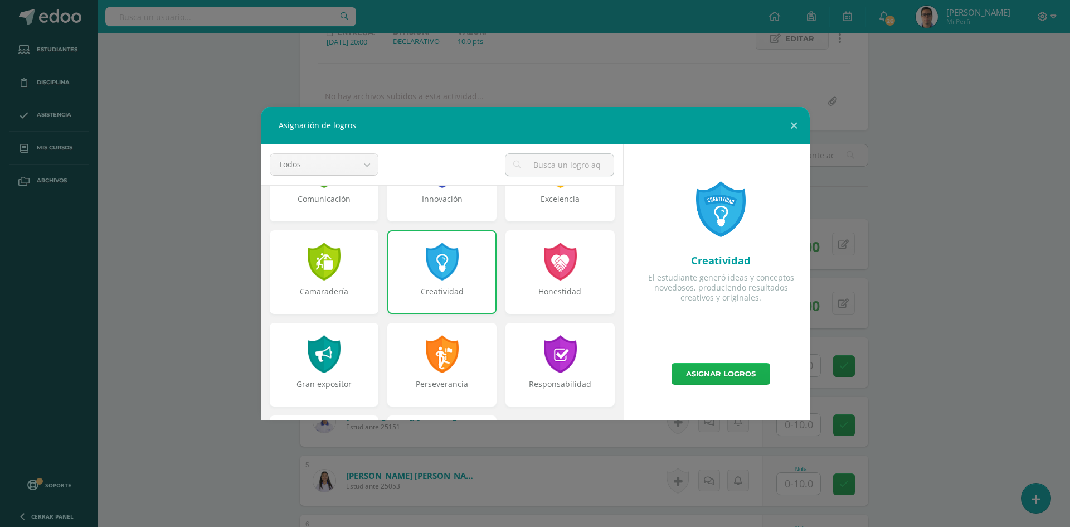
click at [738, 374] on link "Asignar logros" at bounding box center [721, 374] width 99 height 22
click at [954, 267] on div "Asignación de logros Todos Todos Respeto Pasión Trabajo original Autosuficienci…" at bounding box center [534, 263] width 1061 height 314
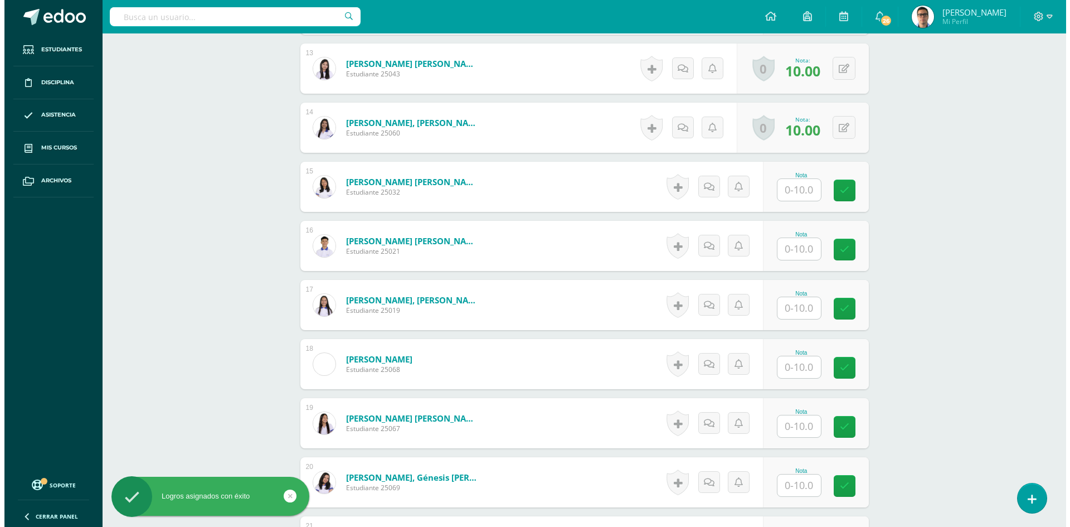
scroll to position [1117, 0]
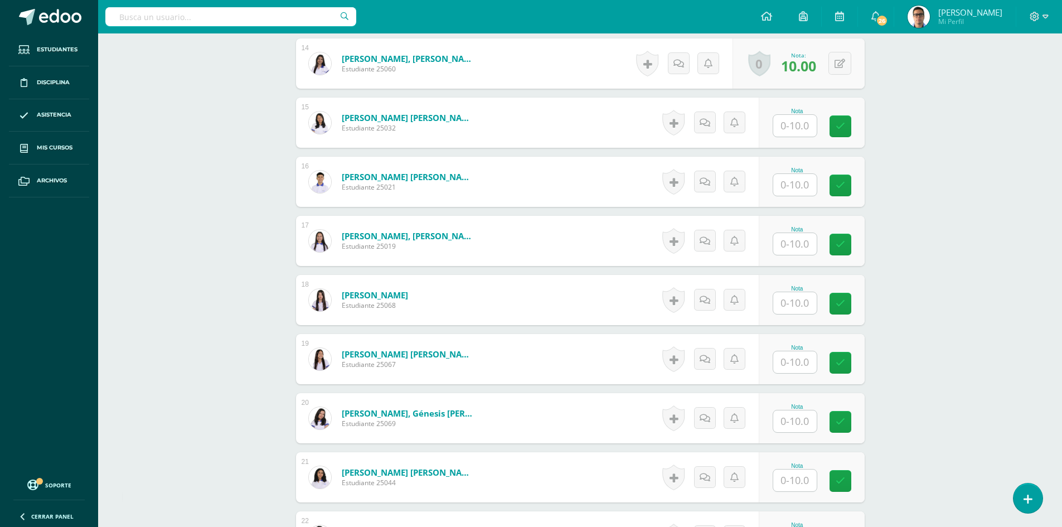
click at [780, 420] on input "text" at bounding box center [794, 421] width 43 height 22
type input "10"
click at [890, 377] on div "[PERSON_NAME] Primero Básico "1.2" Herramientas Detalle de asistencias Activida…" at bounding box center [580, 38] width 964 height 2245
click at [677, 421] on link at bounding box center [677, 418] width 22 height 26
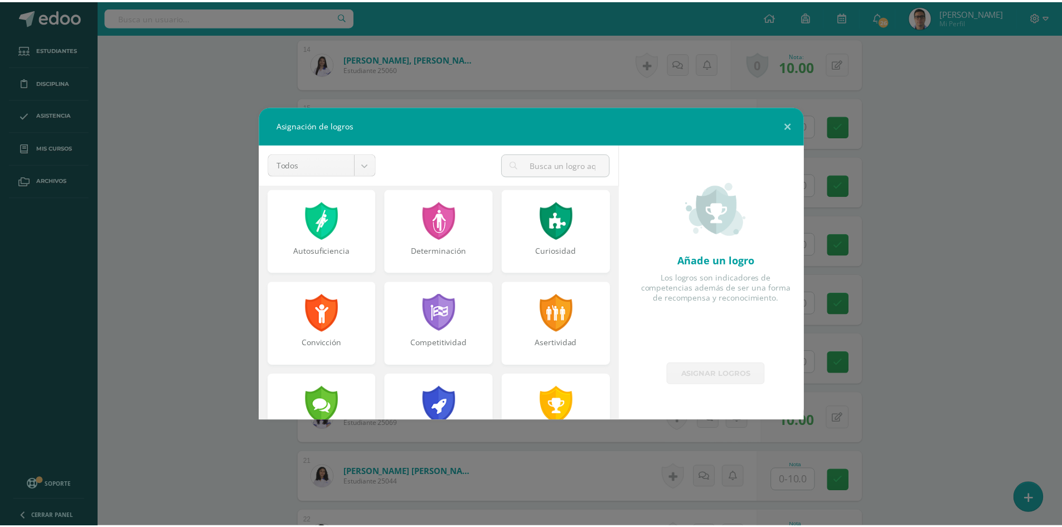
scroll to position [279, 0]
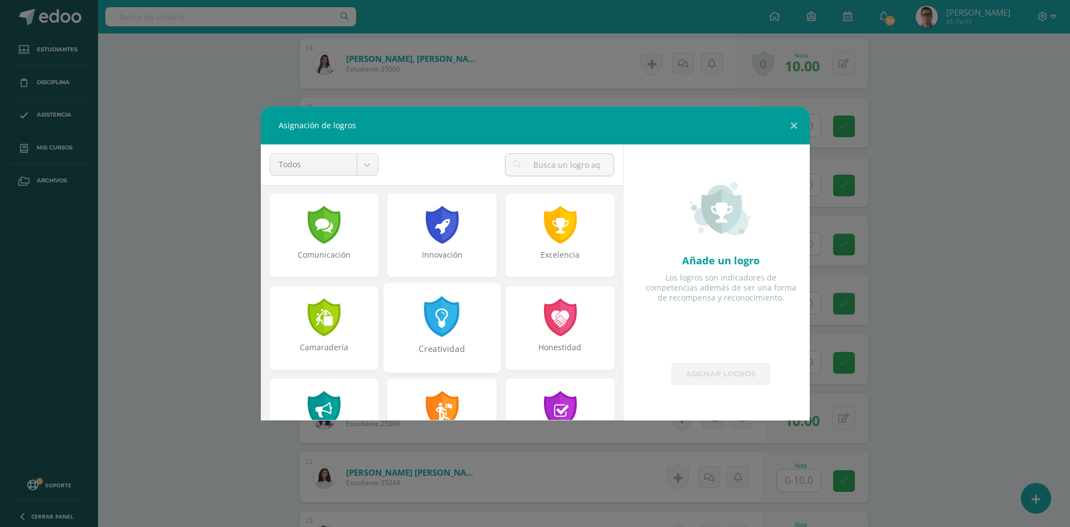
click at [446, 346] on div "Creatividad" at bounding box center [442, 355] width 115 height 24
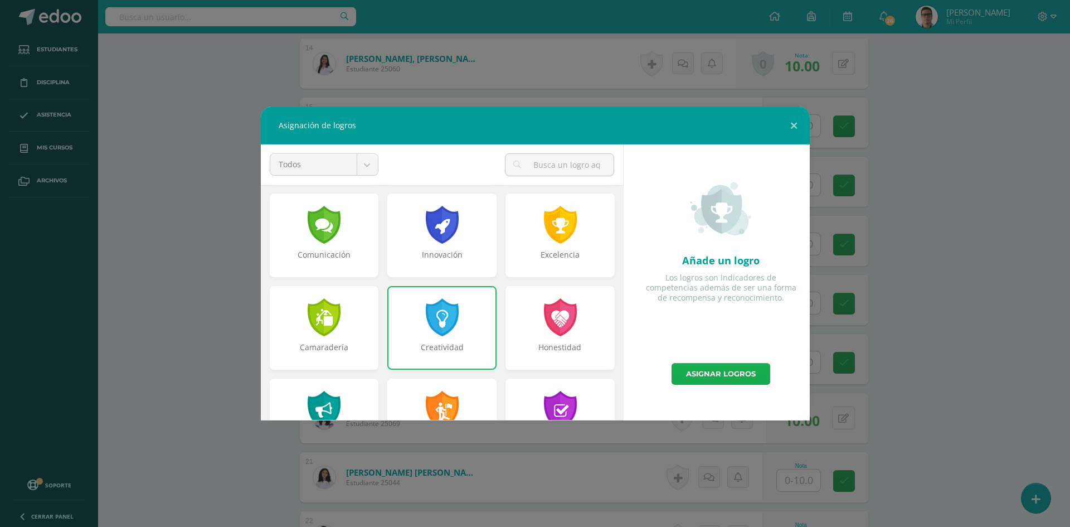
click at [692, 373] on link "Asignar logros" at bounding box center [721, 374] width 99 height 22
